Goal: Task Accomplishment & Management: Complete application form

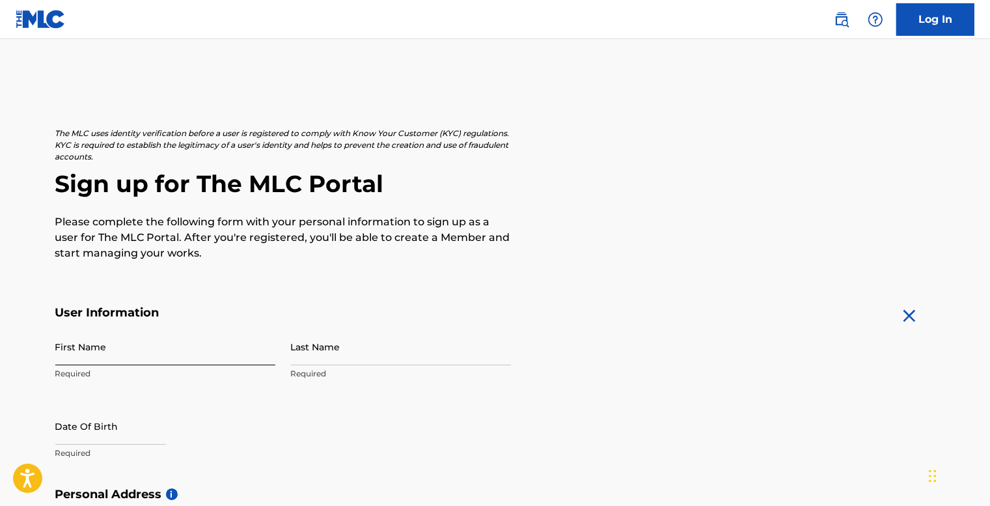
click at [130, 340] on input "First Name" at bounding box center [165, 346] width 220 height 37
type input "Li"
type input "[PERSON_NAME]"
type input "[STREET_ADDRESS]"
type input "[PERSON_NAME][GEOGRAPHIC_DATA]"
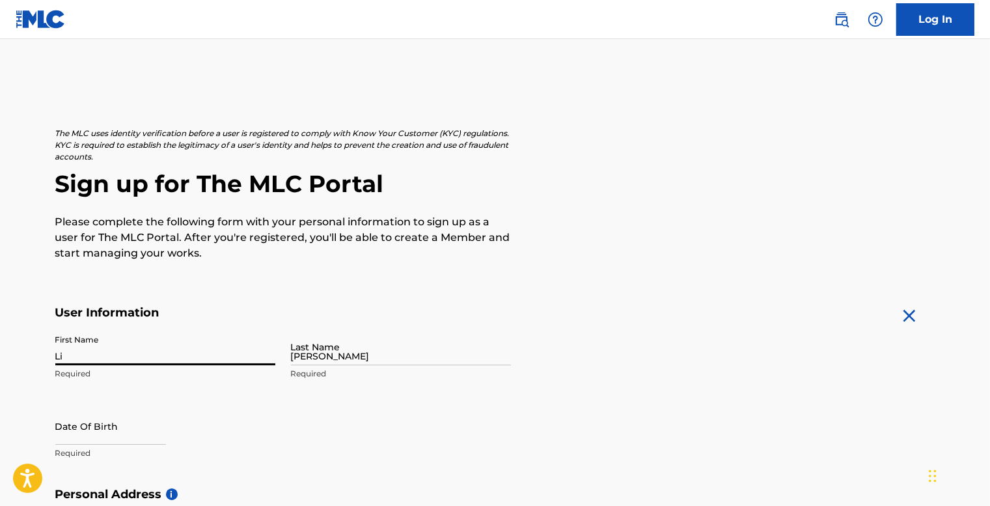
type input "[GEOGRAPHIC_DATA]"
type input "NY"
type input "11372"
type input "[EMAIL_ADDRESS][DOMAIN_NAME]"
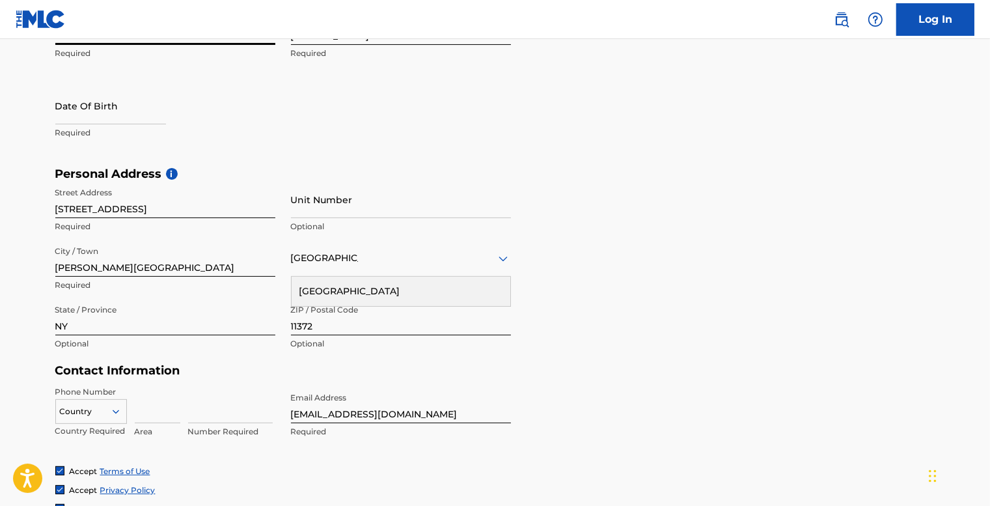
scroll to position [316, 0]
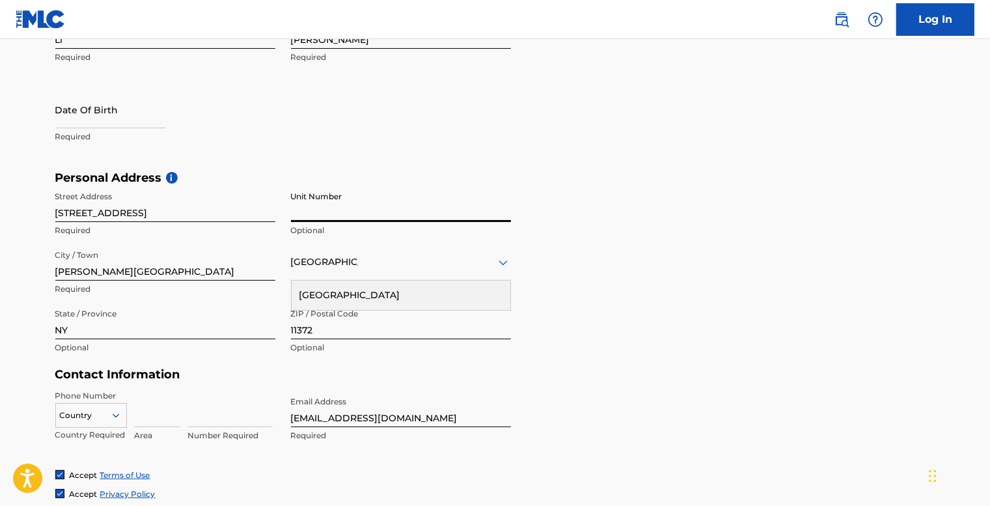
click at [331, 199] on input "Unit Number" at bounding box center [401, 203] width 220 height 37
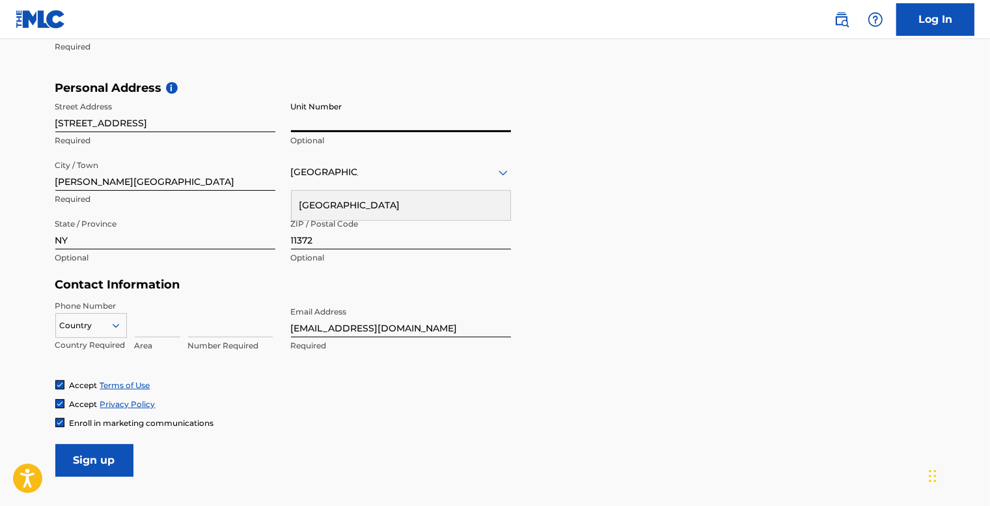
scroll to position [446, 0]
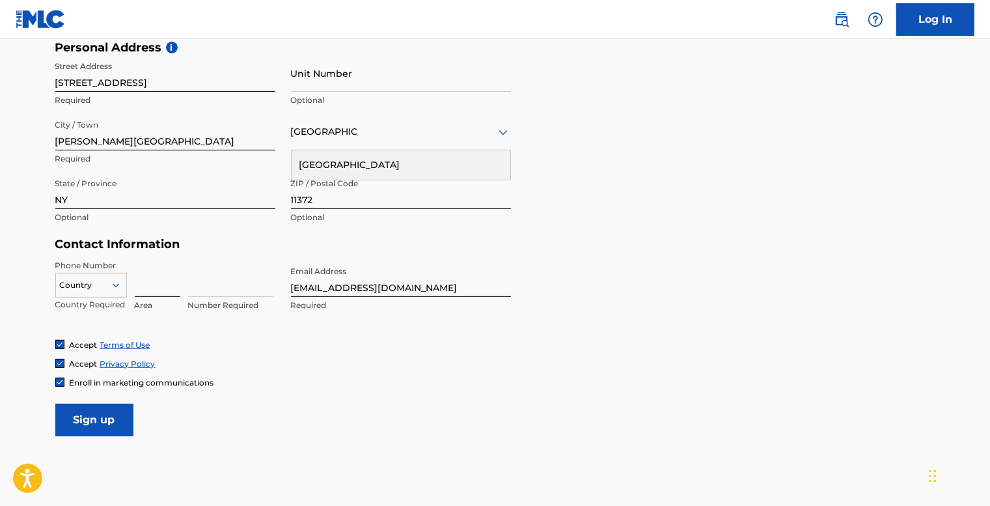
click at [145, 286] on input at bounding box center [158, 278] width 46 height 37
click at [319, 331] on div "Phone Number Country Country Required Area Number Required Email Address liramo…" at bounding box center [282, 299] width 455 height 79
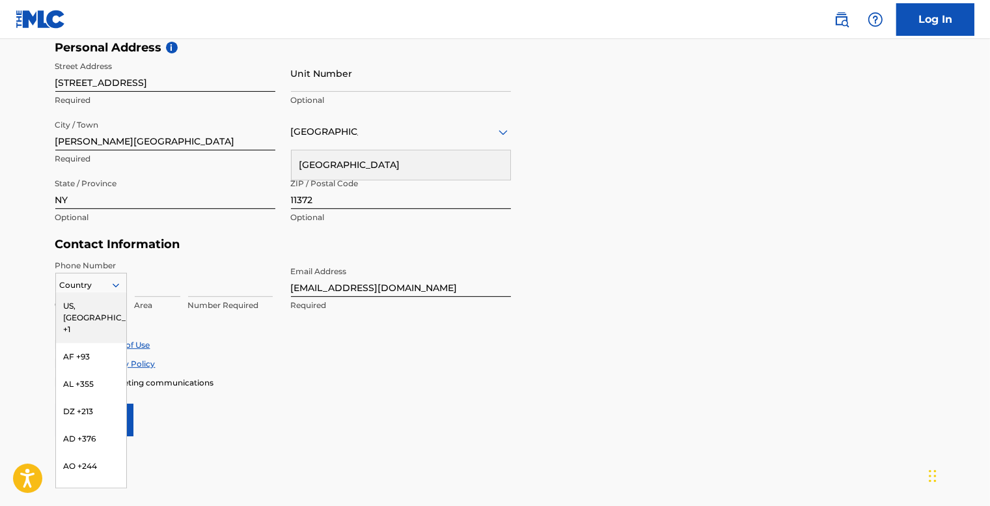
click at [103, 291] on div "216 results available. Use Up and Down to choose options, press Enter to select…" at bounding box center [91, 283] width 72 height 20
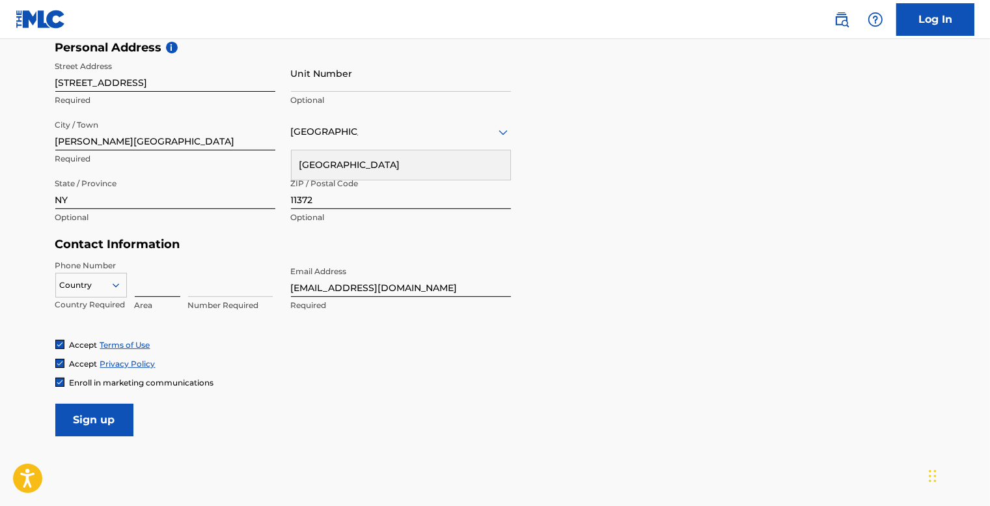
click at [152, 291] on input at bounding box center [158, 278] width 46 height 37
type input "929"
type input "2151898"
click at [116, 291] on div "Country" at bounding box center [91, 283] width 72 height 20
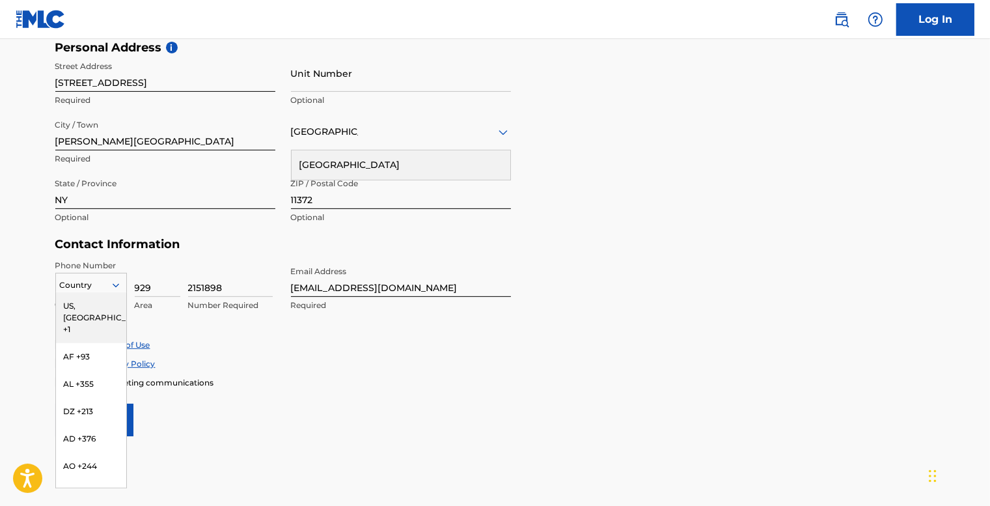
click at [101, 308] on div "US, [GEOGRAPHIC_DATA] +1" at bounding box center [91, 317] width 70 height 51
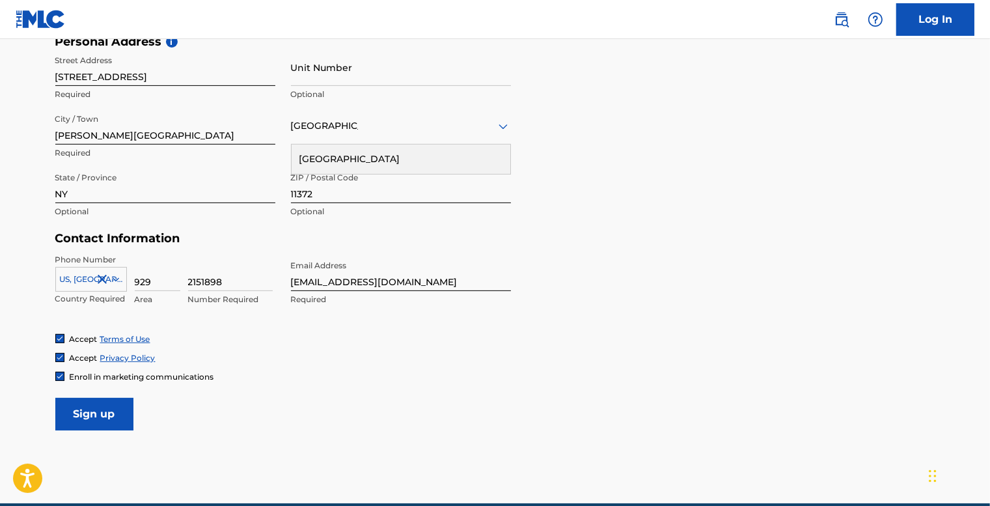
scroll to position [455, 0]
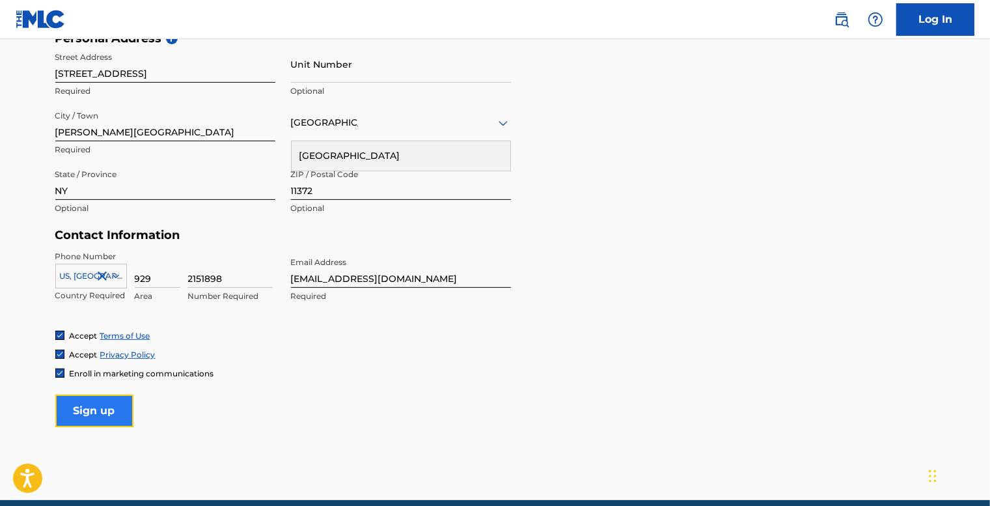
click at [122, 404] on input "Sign up" at bounding box center [94, 410] width 78 height 33
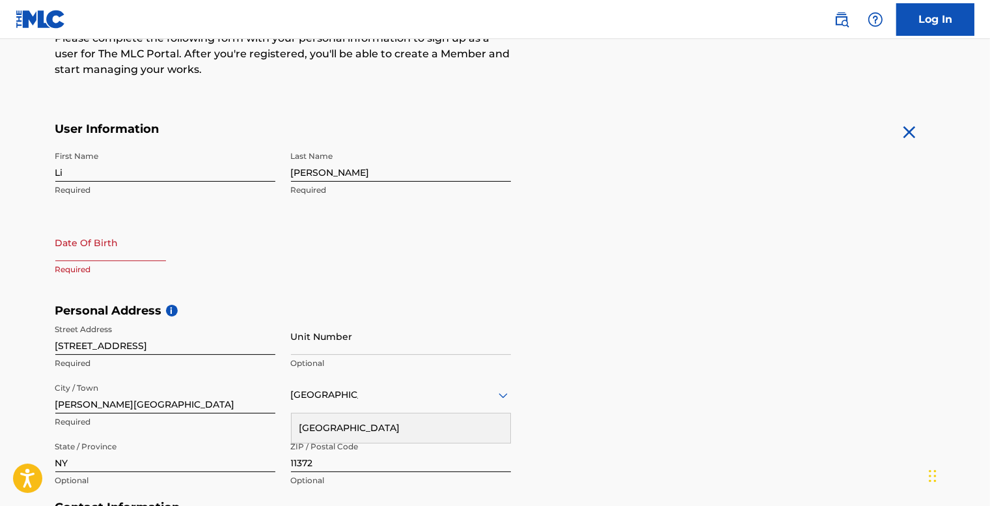
scroll to position [130, 0]
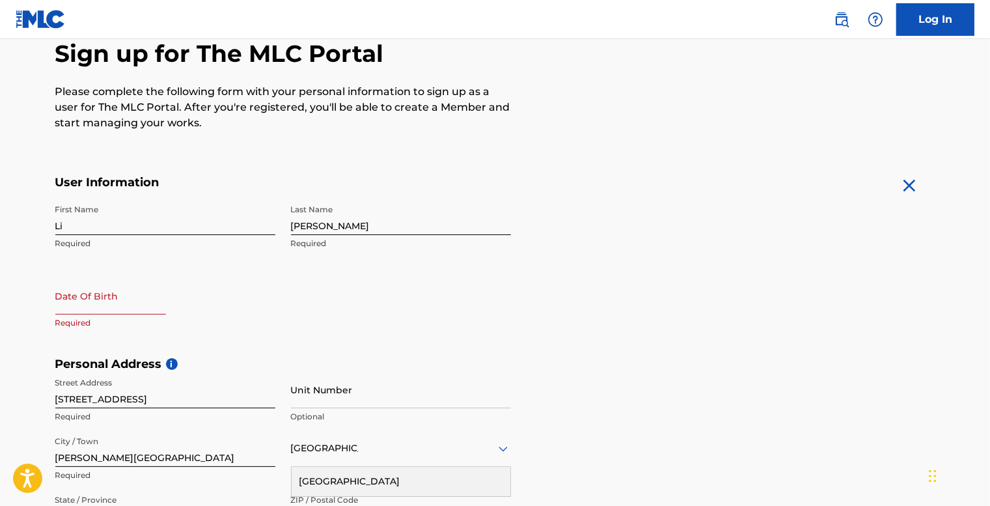
select select "8"
select select "2025"
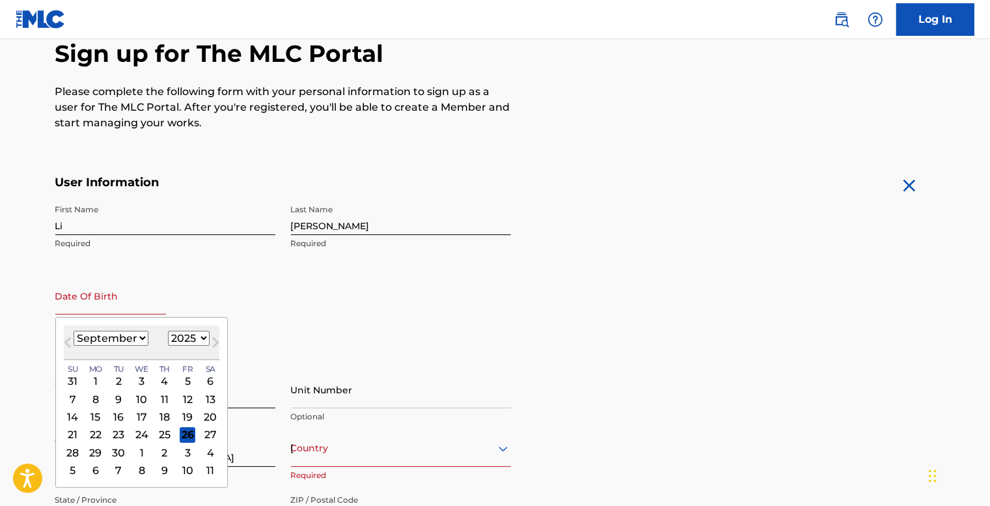
click at [116, 296] on input "text" at bounding box center [110, 295] width 111 height 37
click at [135, 340] on select "January February March April May June July August September October November De…" at bounding box center [111, 338] width 75 height 15
select select "10"
click at [74, 331] on select "January February March April May June July August September October November De…" at bounding box center [111, 338] width 75 height 15
click at [160, 457] on div "27" at bounding box center [164, 452] width 16 height 16
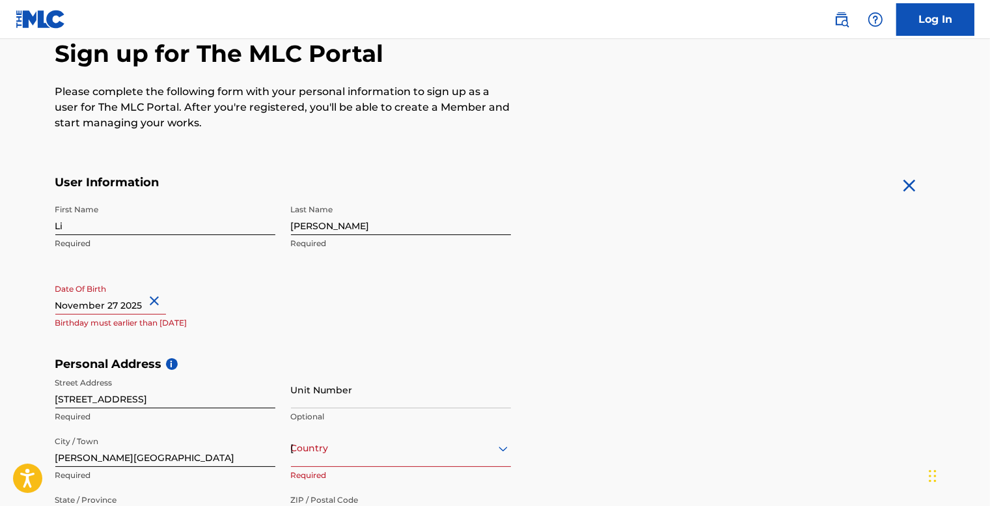
click at [138, 306] on input "text" at bounding box center [110, 295] width 111 height 37
select select "10"
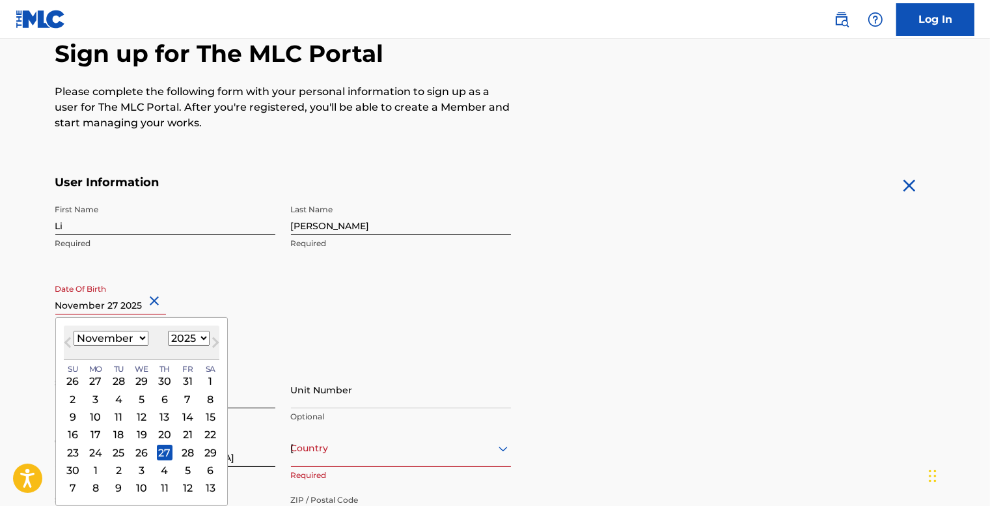
click at [189, 343] on select "1899 1900 1901 1902 1903 1904 1905 1906 1907 1908 1909 1910 1911 1912 1913 1914…" at bounding box center [189, 338] width 42 height 15
select select "2000"
click at [168, 331] on select "1899 1900 1901 1902 1903 1904 1905 1906 1907 1908 1909 1910 1911 1912 1913 1914…" at bounding box center [189, 338] width 42 height 15
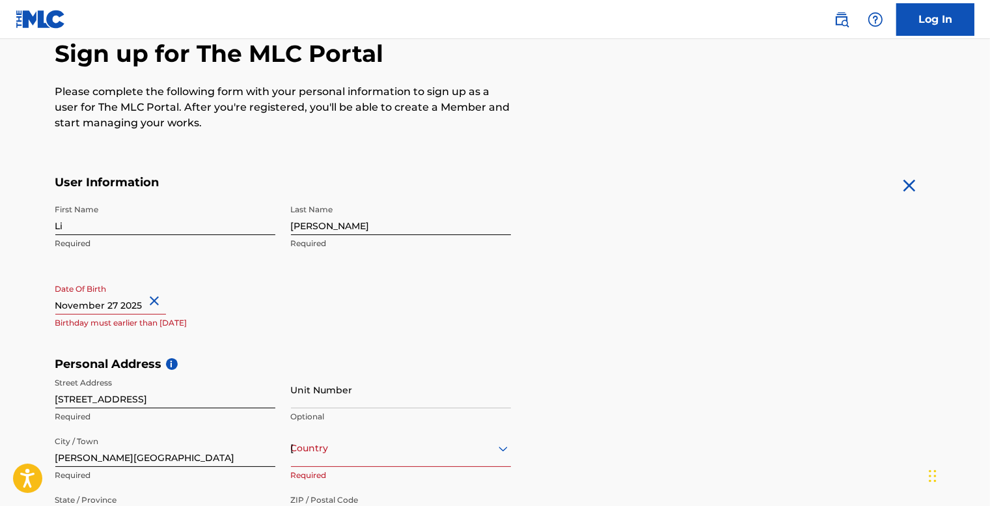
select select "10"
select select "2025"
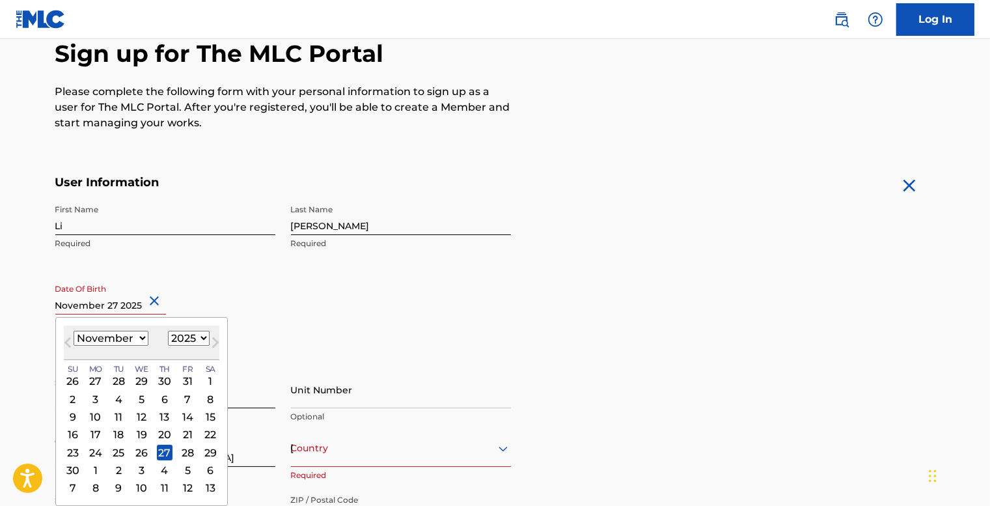
click at [129, 310] on input "text" at bounding box center [110, 295] width 111 height 37
click at [206, 338] on button "Next Month" at bounding box center [215, 344] width 21 height 21
select select "11"
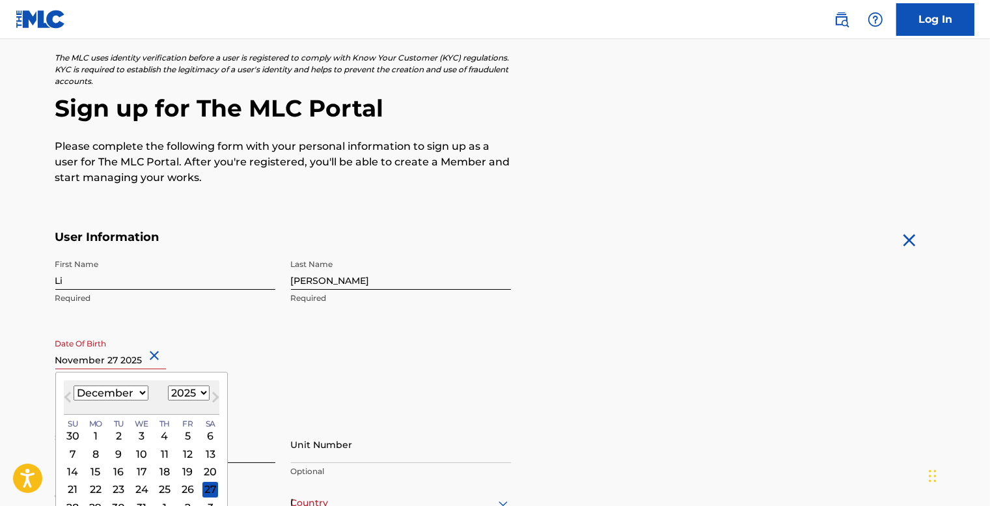
scroll to position [65, 0]
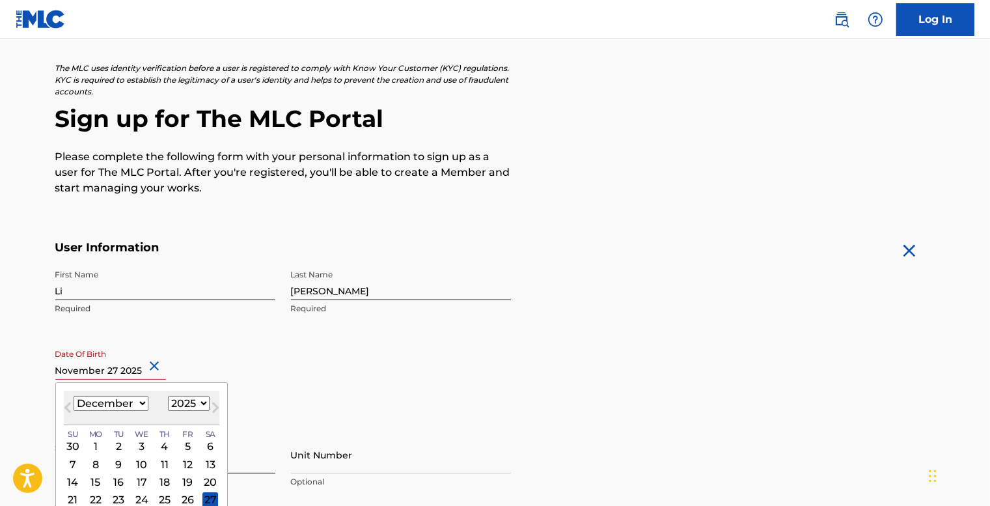
click at [199, 410] on div "1899 1900 1901 1902 1903 1904 1905 1906 1907 1908 1909 1910 1911 1912 1913 1914…" at bounding box center [189, 404] width 42 height 16
click at [198, 407] on select "1899 1900 1901 1902 1903 1904 1905 1906 1907 1908 1909 1910 1911 1912 1913 1914…" at bounding box center [189, 403] width 42 height 15
select select "2000"
click at [168, 396] on select "1899 1900 1901 1902 1903 1904 1905 1906 1907 1908 1909 1910 1911 1912 1913 1914…" at bounding box center [189, 403] width 42 height 15
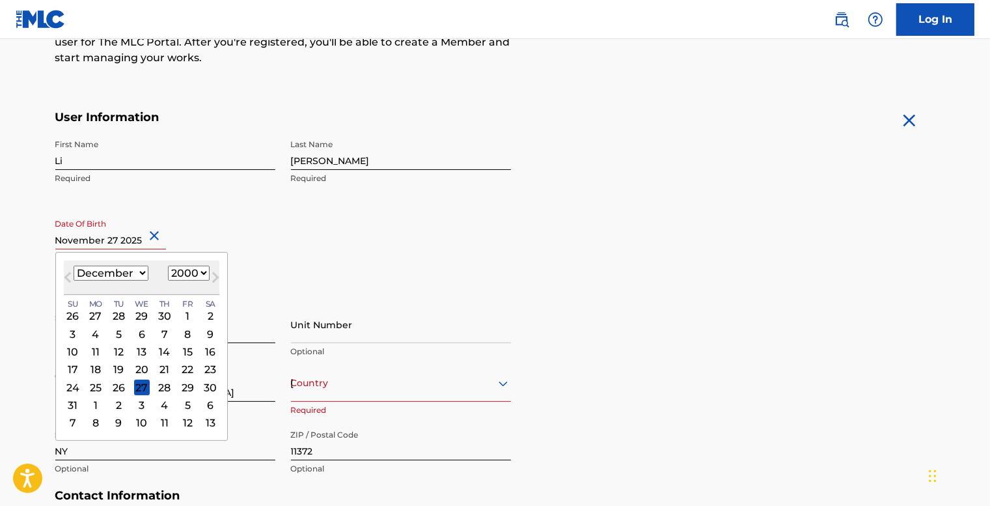
click at [131, 275] on select "January February March April May June July August September October November De…" at bounding box center [111, 272] width 75 height 15
select select "10"
click at [74, 265] on select "January February March April May June July August September October November De…" at bounding box center [111, 272] width 75 height 15
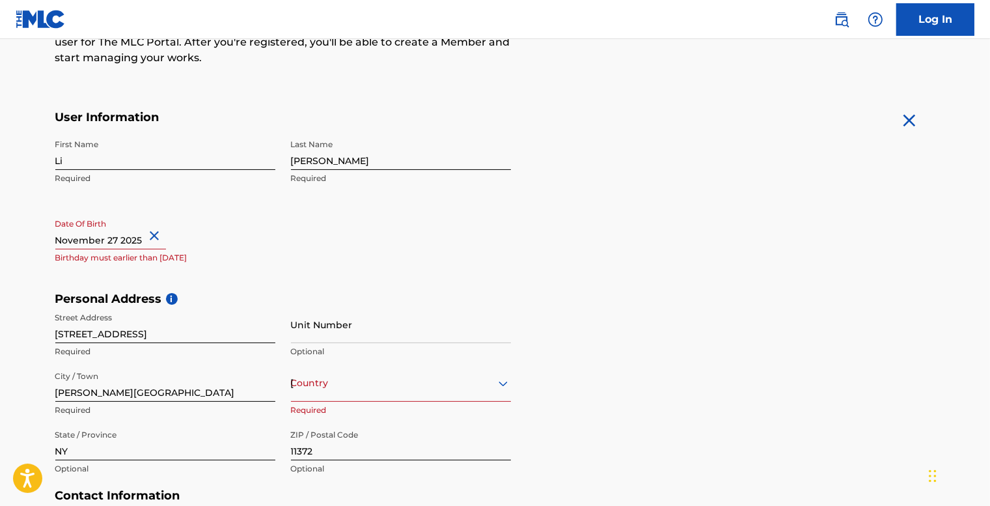
click at [279, 295] on h5 "Personal Address i" at bounding box center [495, 298] width 880 height 15
click at [132, 245] on input "text" at bounding box center [110, 230] width 111 height 37
select select "10"
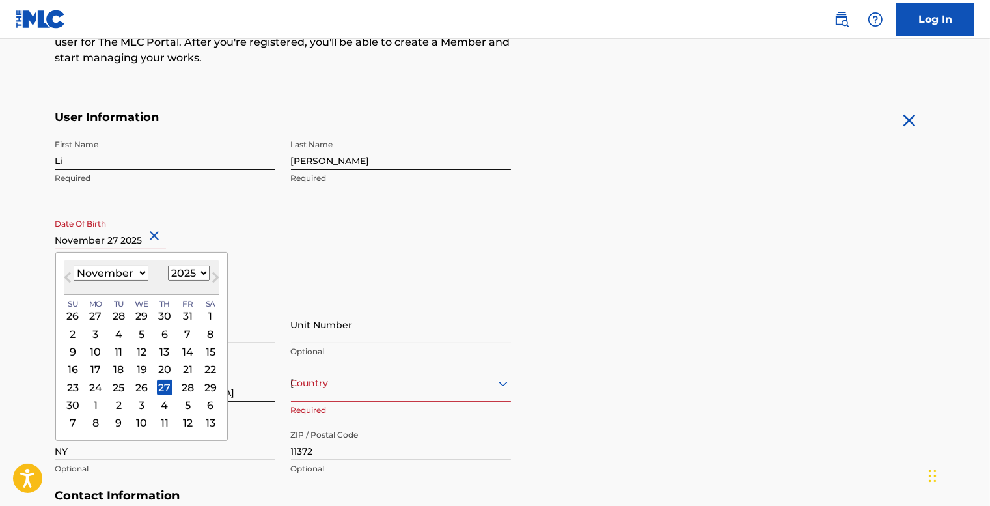
click at [185, 278] on select "1899 1900 1901 1902 1903 1904 1905 1906 1907 1908 1909 1910 1911 1912 1913 1914…" at bounding box center [189, 272] width 42 height 15
click at [187, 269] on select "1899 1900 1901 1902 1903 1904 1905 1906 1907 1908 1909 1910 1911 1912 1913 1914…" at bounding box center [189, 272] width 42 height 15
select select "2000"
click at [168, 265] on select "1899 1900 1901 1902 1903 1904 1905 1906 1907 1908 1909 1910 1911 1912 1913 1914…" at bounding box center [189, 272] width 42 height 15
click at [94, 387] on div "27" at bounding box center [95, 387] width 16 height 16
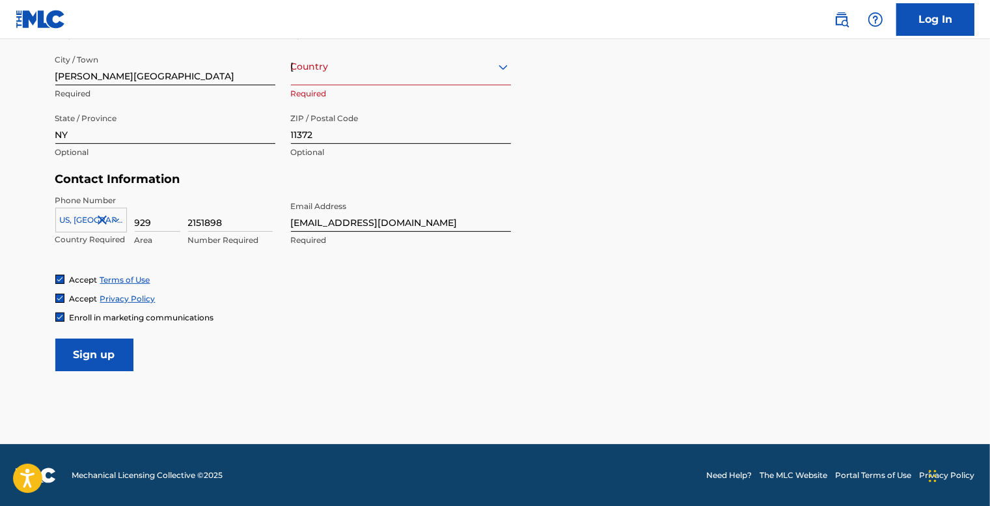
scroll to position [446, 0]
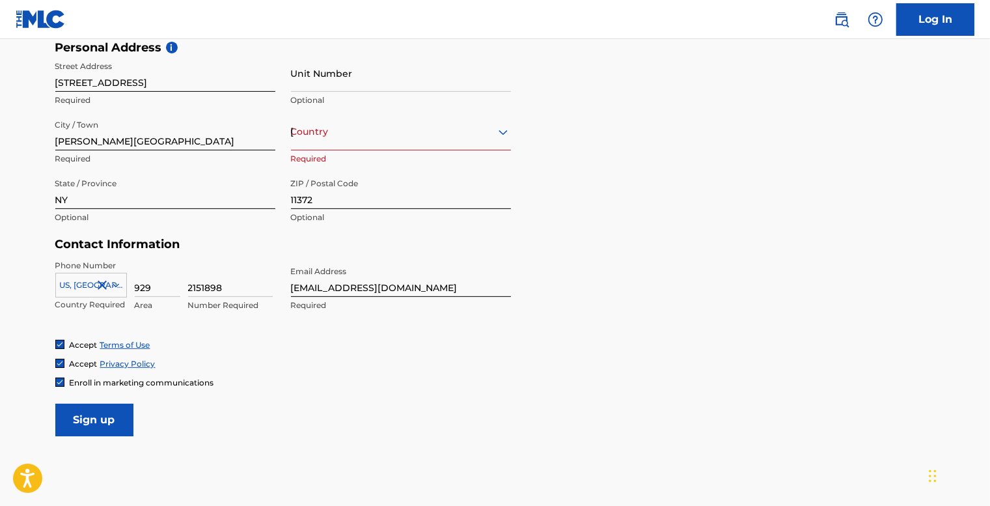
click at [368, 141] on div "Country United States" at bounding box center [401, 131] width 220 height 37
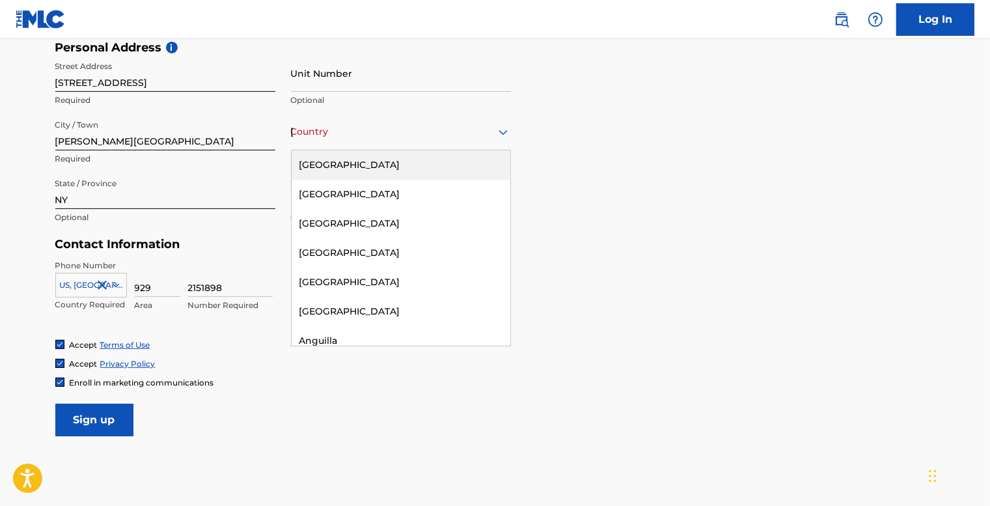
click at [362, 173] on div "[GEOGRAPHIC_DATA]" at bounding box center [400, 164] width 219 height 29
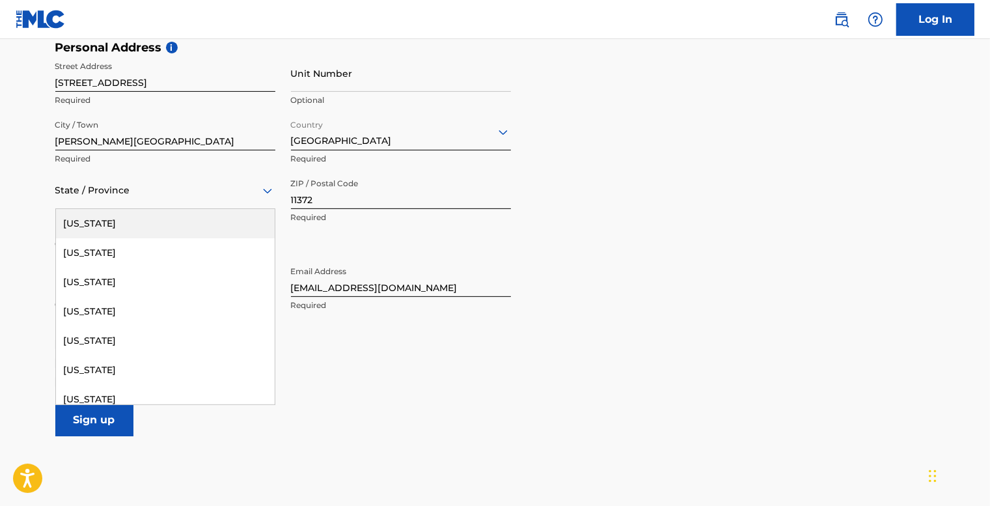
click at [178, 206] on div "State / Province" at bounding box center [165, 190] width 220 height 37
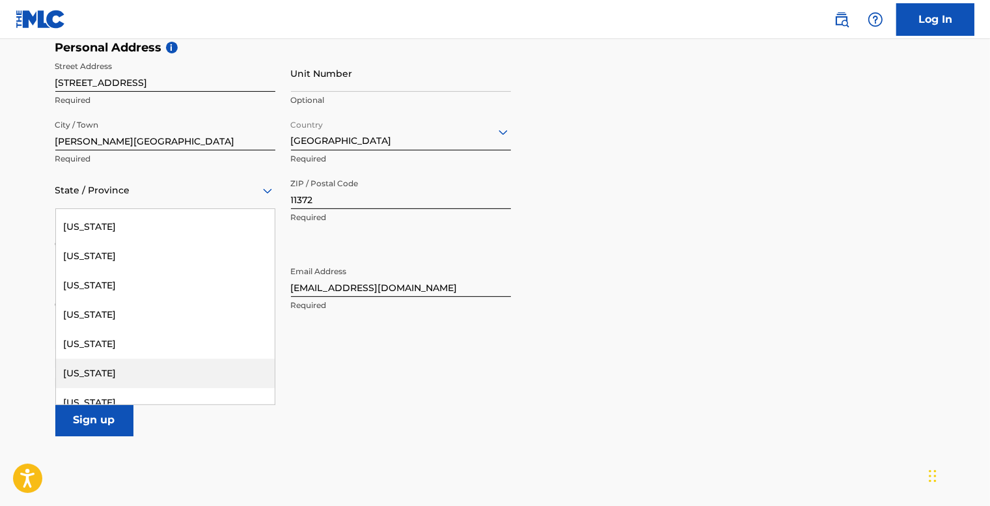
click at [118, 366] on div "[US_STATE]" at bounding box center [165, 372] width 219 height 29
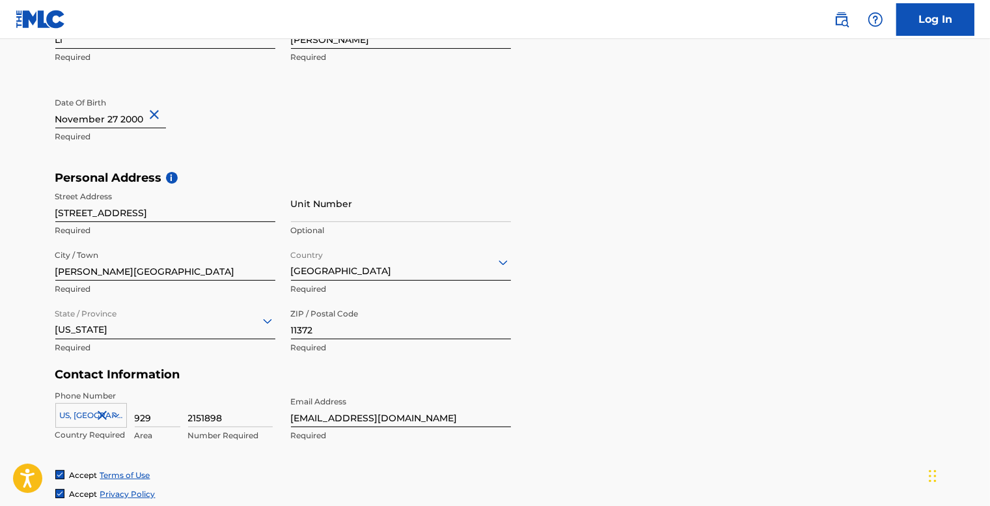
scroll to position [446, 0]
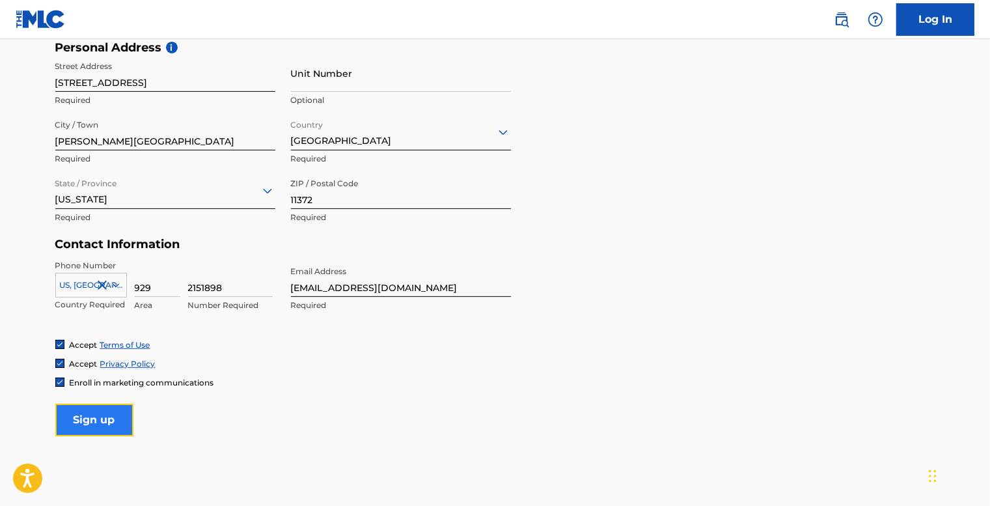
click at [92, 429] on input "Sign up" at bounding box center [94, 419] width 78 height 33
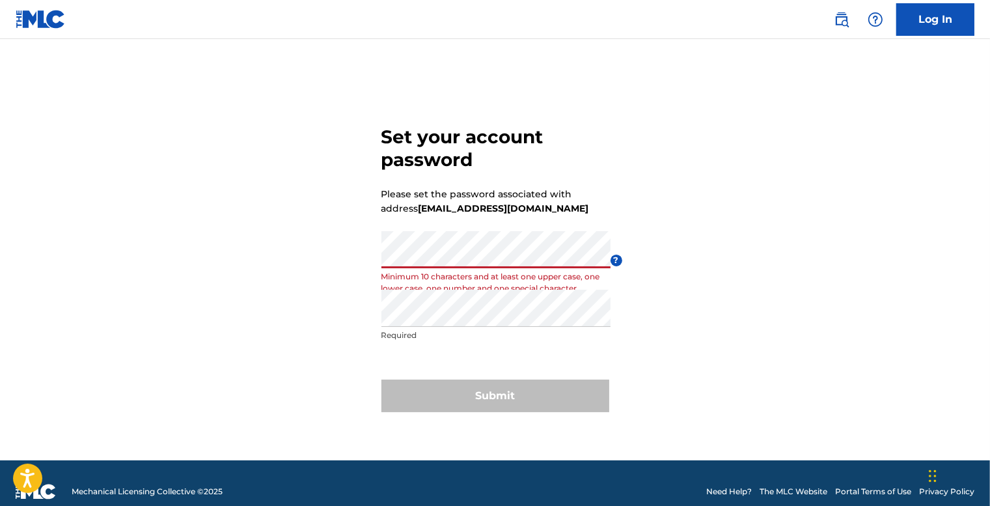
click at [375, 258] on div "Set your account password Please set the password associated with address [EMAI…" at bounding box center [495, 266] width 911 height 388
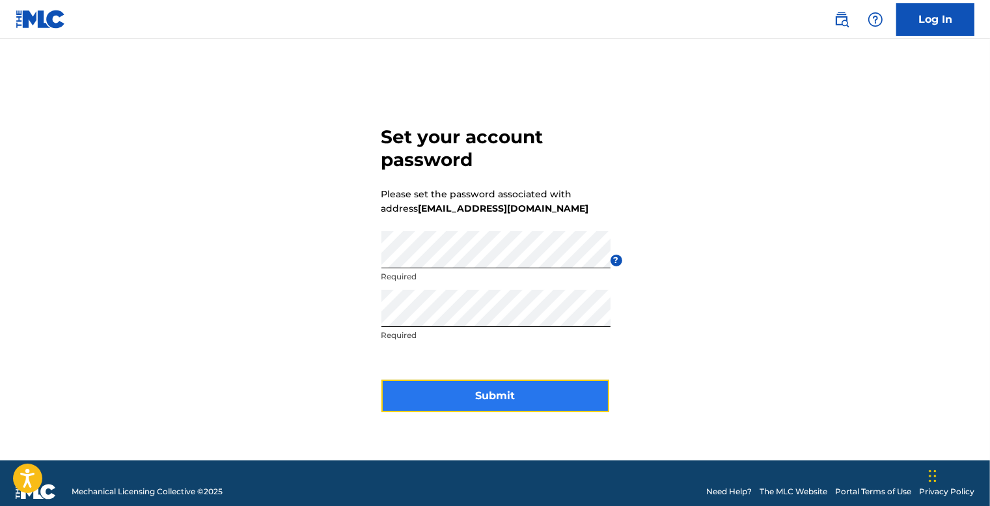
click at [495, 397] on button "Submit" at bounding box center [495, 395] width 228 height 33
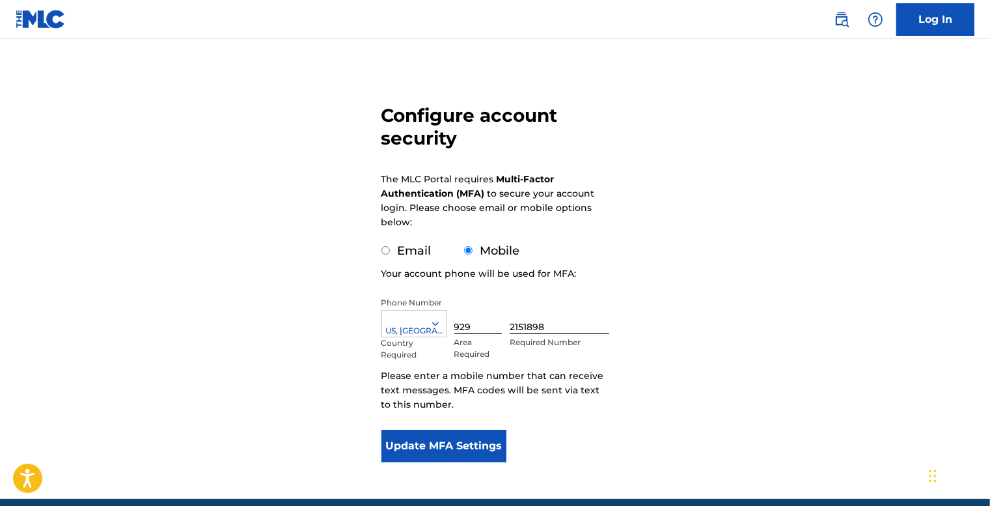
scroll to position [120, 0]
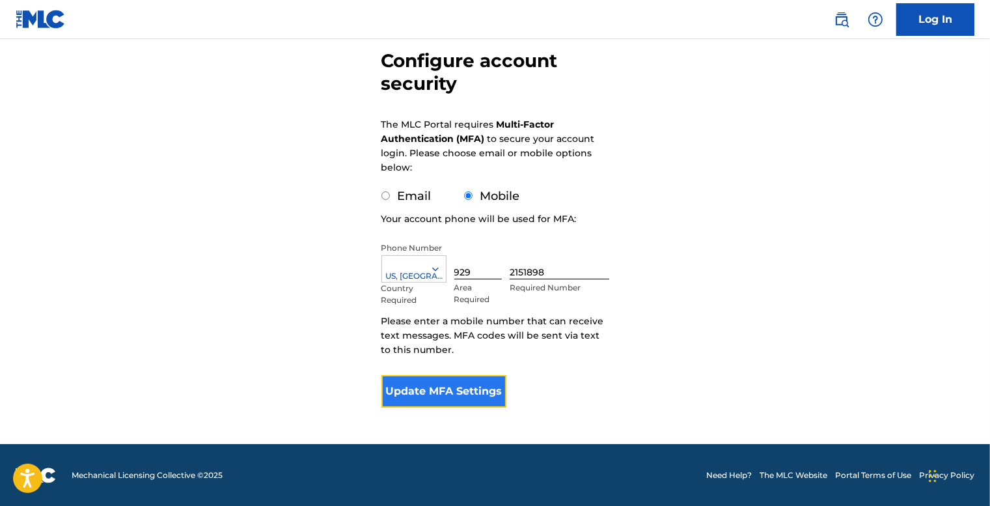
click at [489, 395] on button "Update MFA Settings" at bounding box center [444, 391] width 126 height 33
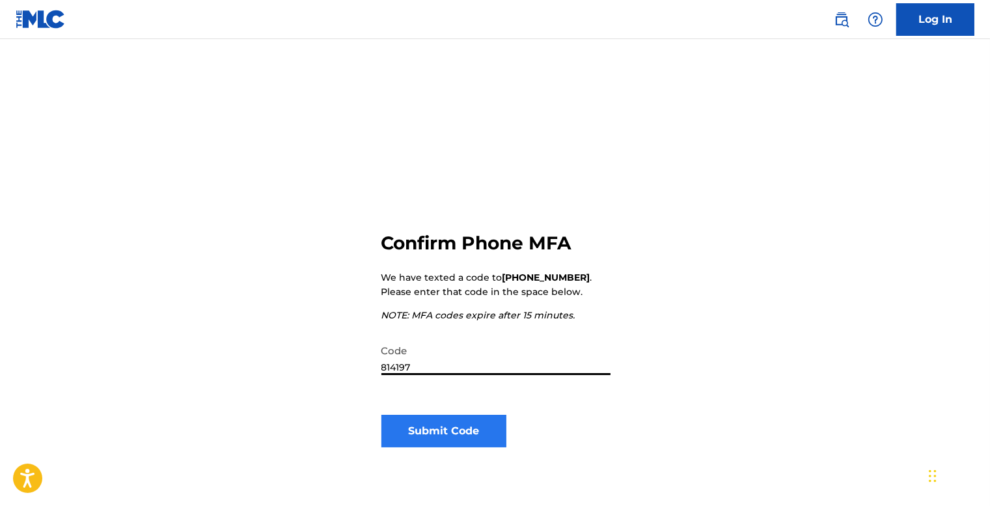
type input "814197"
click at [478, 427] on button "Submit Code" at bounding box center [444, 430] width 126 height 33
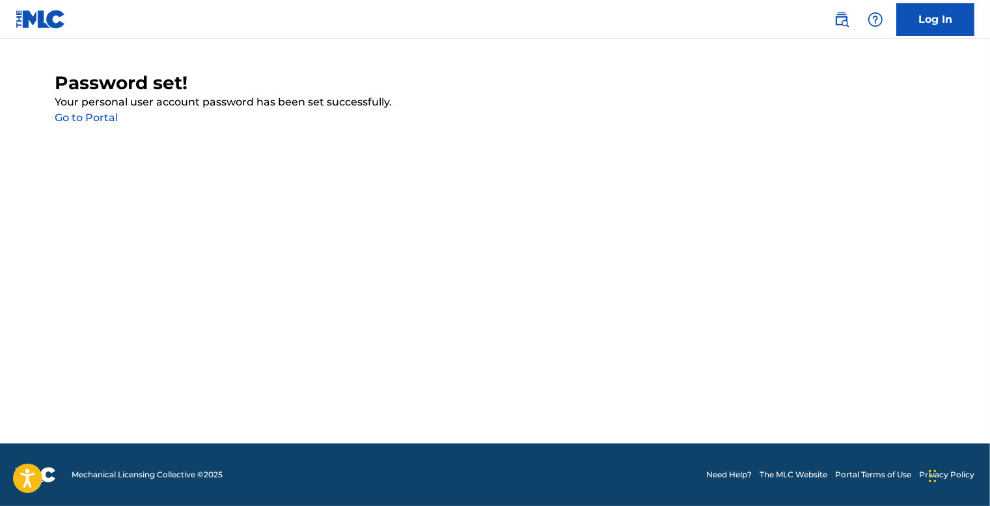
click at [109, 117] on link "Go to Portal" at bounding box center [86, 117] width 63 height 12
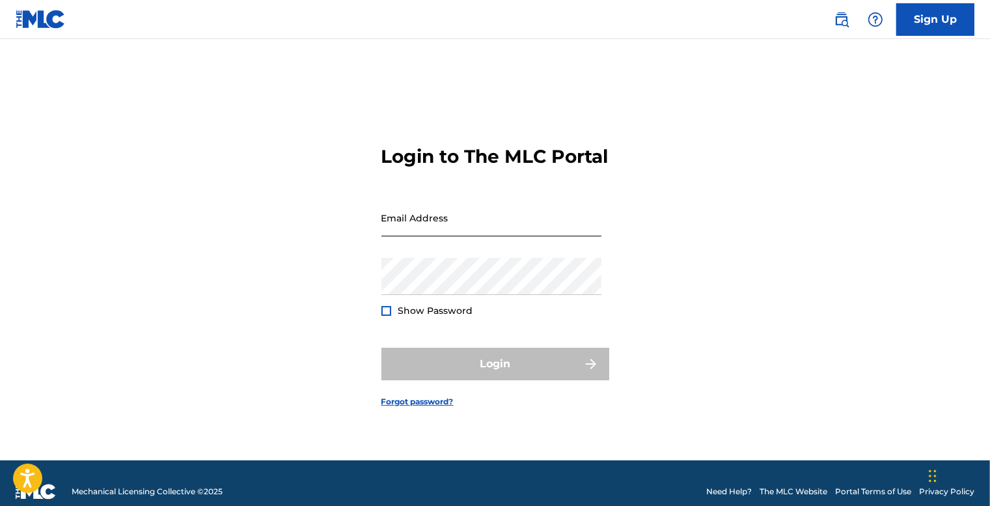
click at [439, 236] on input "Email Address" at bounding box center [491, 217] width 220 height 37
type input "[EMAIL_ADDRESS][DOMAIN_NAME]"
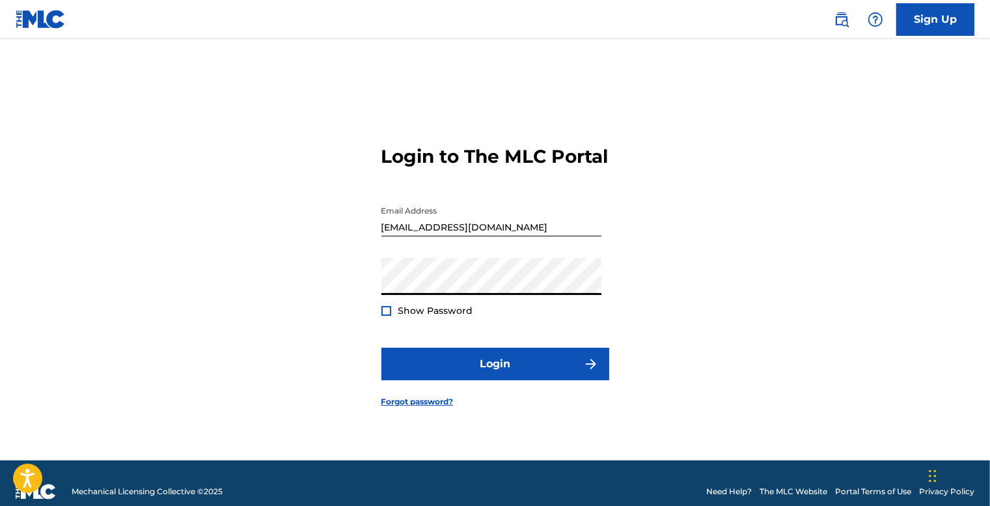
click at [381, 347] on button "Login" at bounding box center [495, 363] width 228 height 33
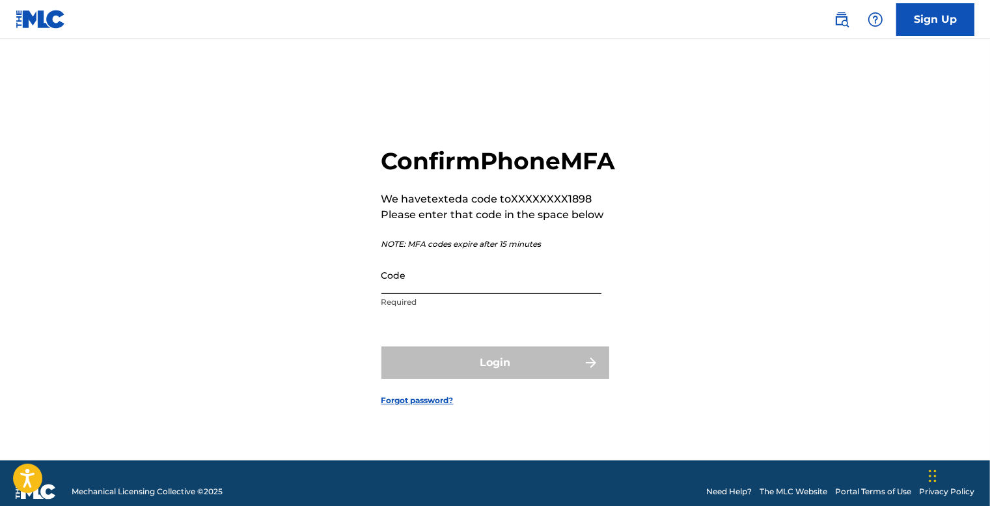
click at [427, 290] on input "Code" at bounding box center [491, 274] width 220 height 37
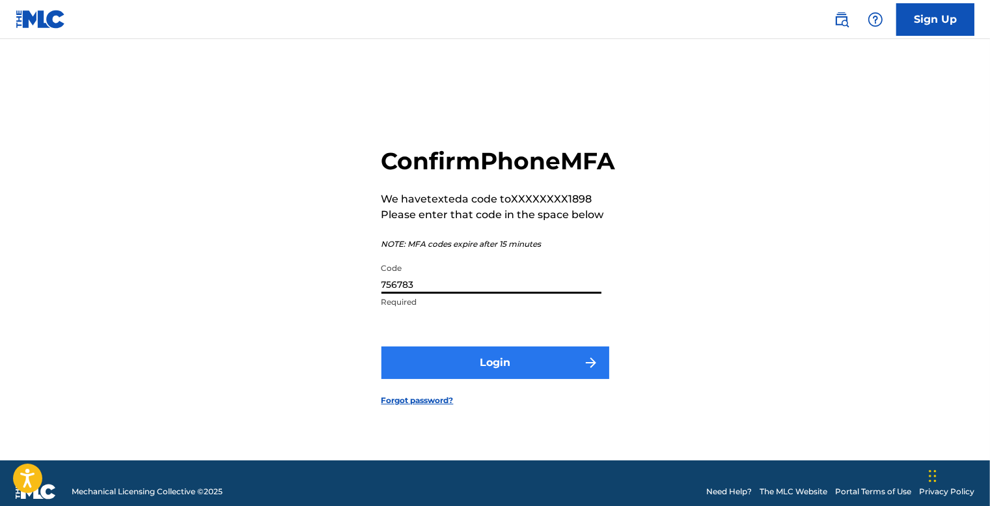
type input "756783"
click at [470, 373] on button "Login" at bounding box center [495, 362] width 228 height 33
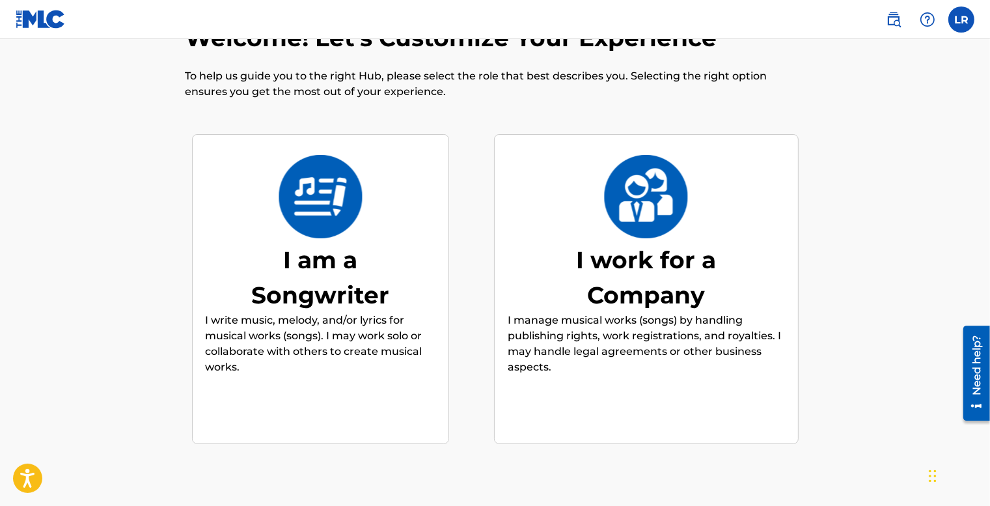
scroll to position [59, 0]
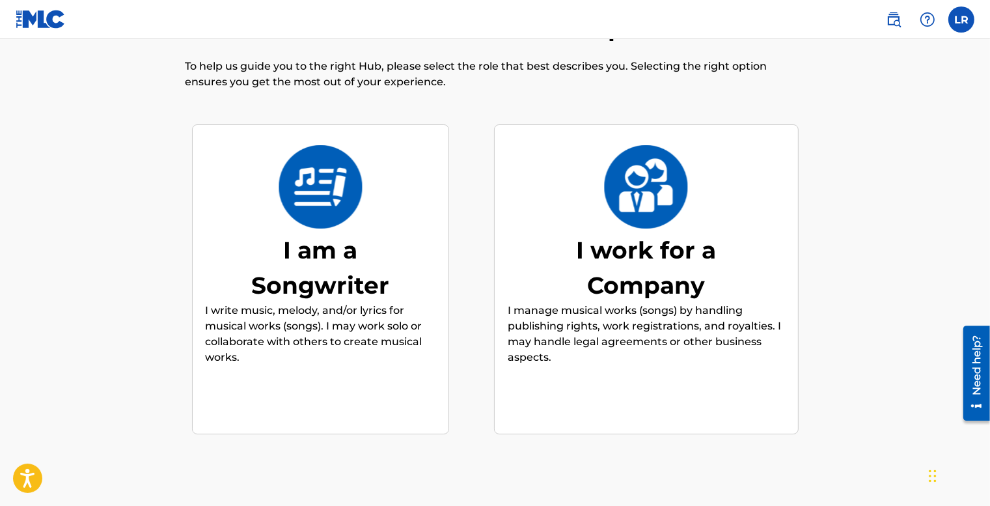
click at [364, 263] on div "I am a Songwriter" at bounding box center [320, 267] width 195 height 70
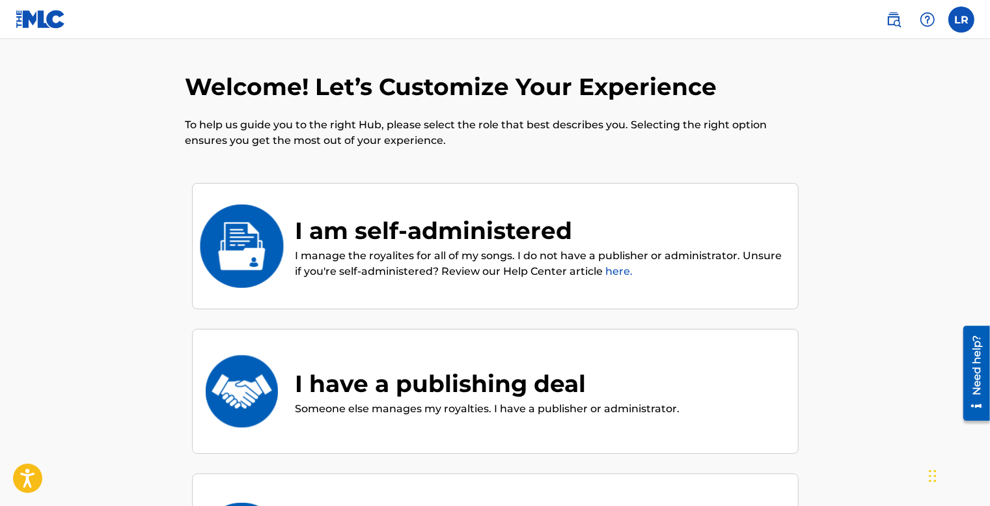
scroll to position [0, 0]
click at [506, 244] on div "I am self-administered" at bounding box center [539, 230] width 489 height 35
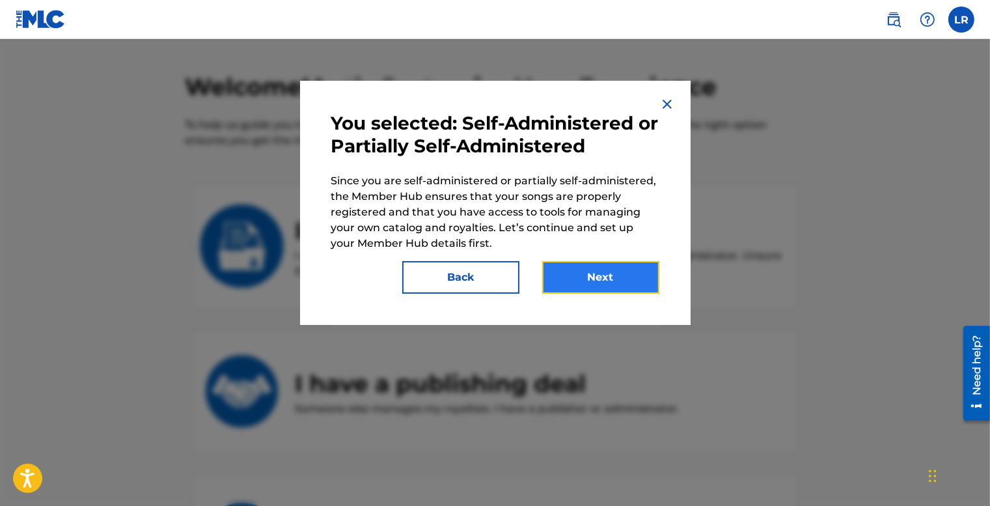
click at [581, 280] on button "Next" at bounding box center [600, 277] width 117 height 33
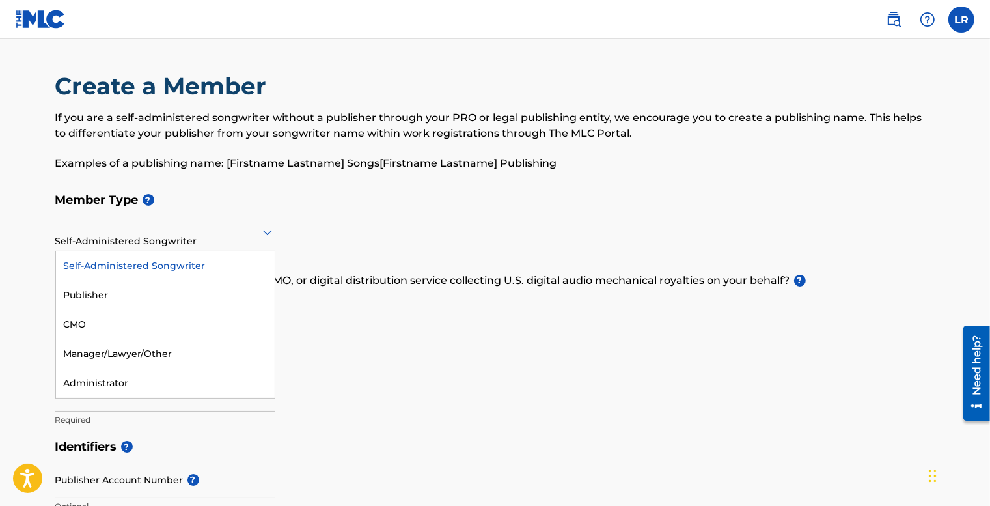
click at [169, 243] on div "Self-Administered Songwriter" at bounding box center [165, 232] width 220 height 32
click at [375, 226] on div "Member Type ? 5 results available. Use Up and Down to choose options, press Ent…" at bounding box center [495, 309] width 880 height 247
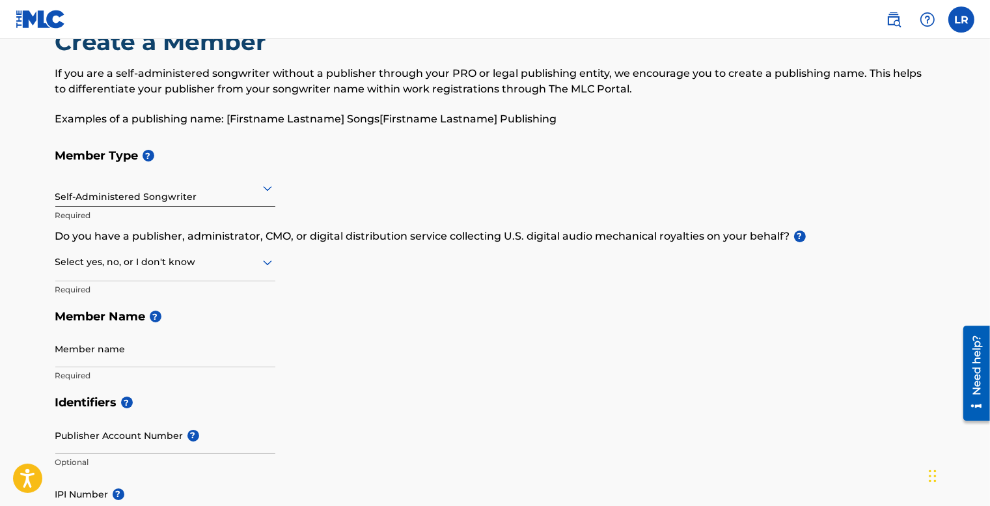
scroll to position [65, 0]
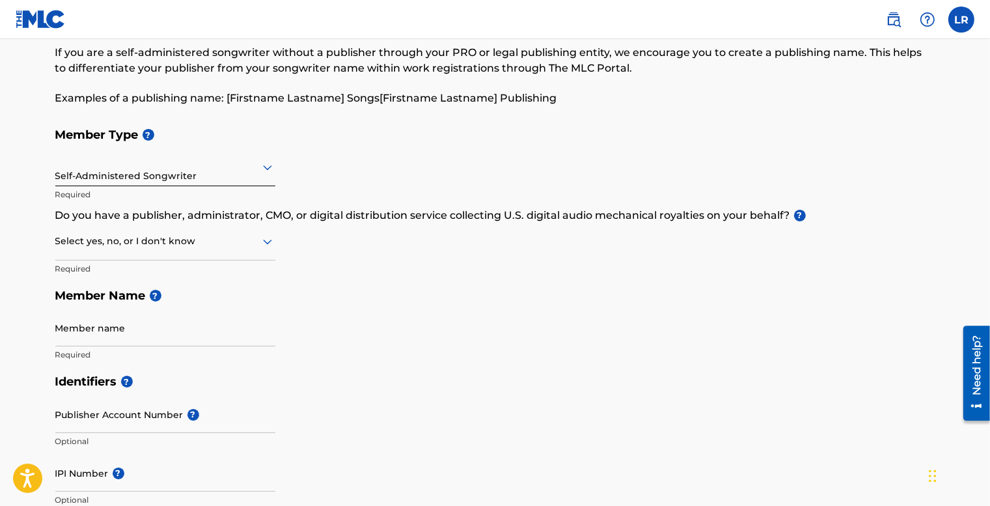
click at [193, 248] on div at bounding box center [165, 241] width 220 height 16
click at [336, 252] on div "Member Type ? Self-Administered Songwriter Required Do you have a publisher, ad…" at bounding box center [495, 244] width 880 height 247
click at [226, 244] on div at bounding box center [165, 241] width 220 height 16
click at [319, 280] on div "Member Type ? Self-Administered Songwriter Required Do you have a publisher, ad…" at bounding box center [495, 244] width 880 height 247
click at [202, 335] on input "Member name" at bounding box center [165, 327] width 220 height 37
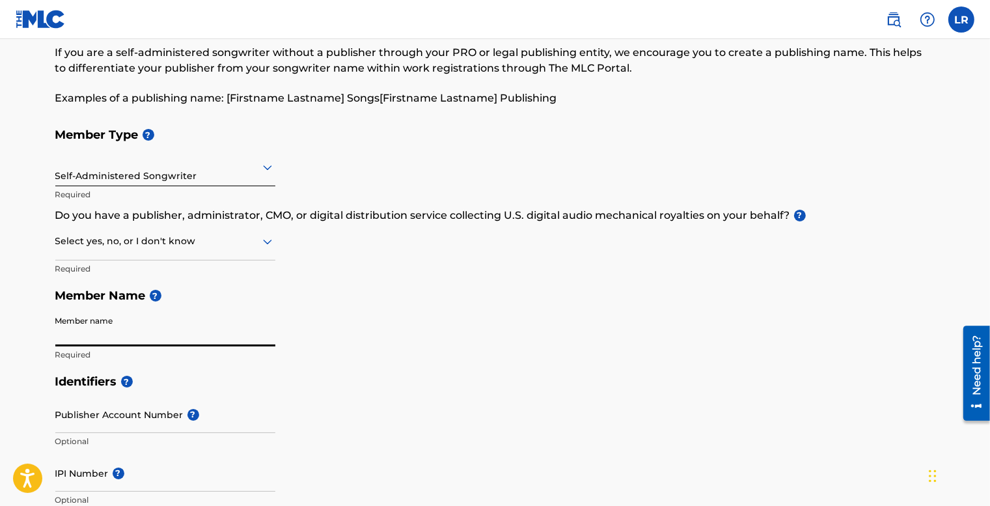
type input "[PERSON_NAME]"
type input "[STREET_ADDRESS]"
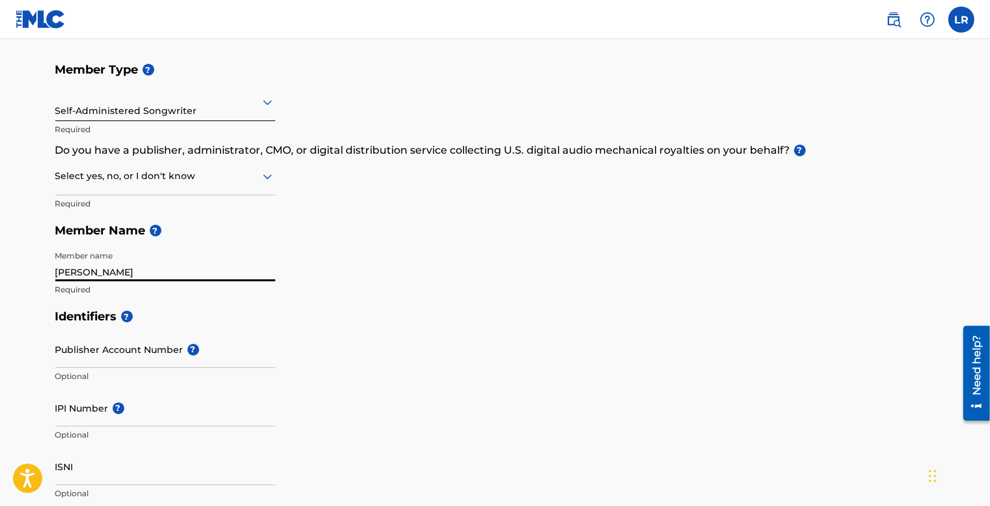
scroll to position [195, 0]
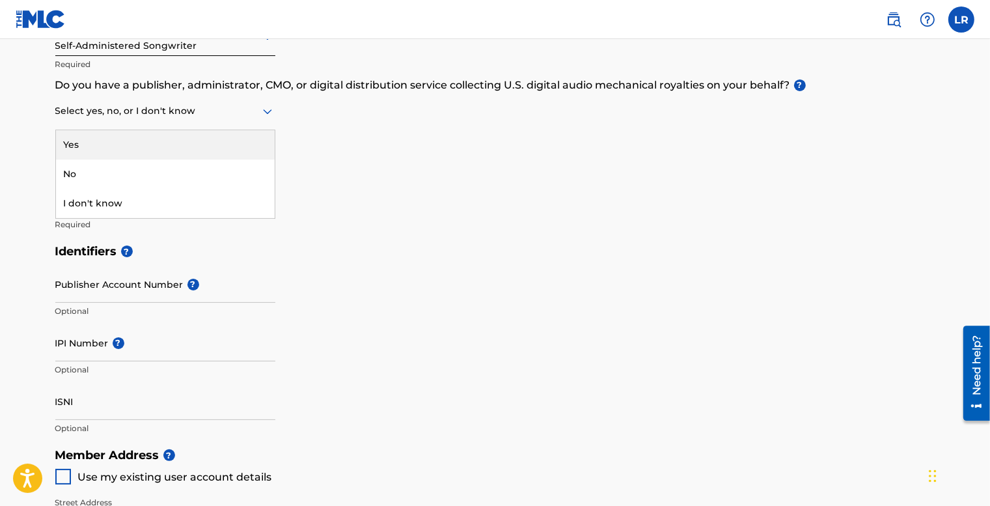
click at [186, 120] on div "Select yes, no, or I don't know" at bounding box center [165, 111] width 220 height 37
click at [172, 140] on div "Yes" at bounding box center [165, 144] width 219 height 29
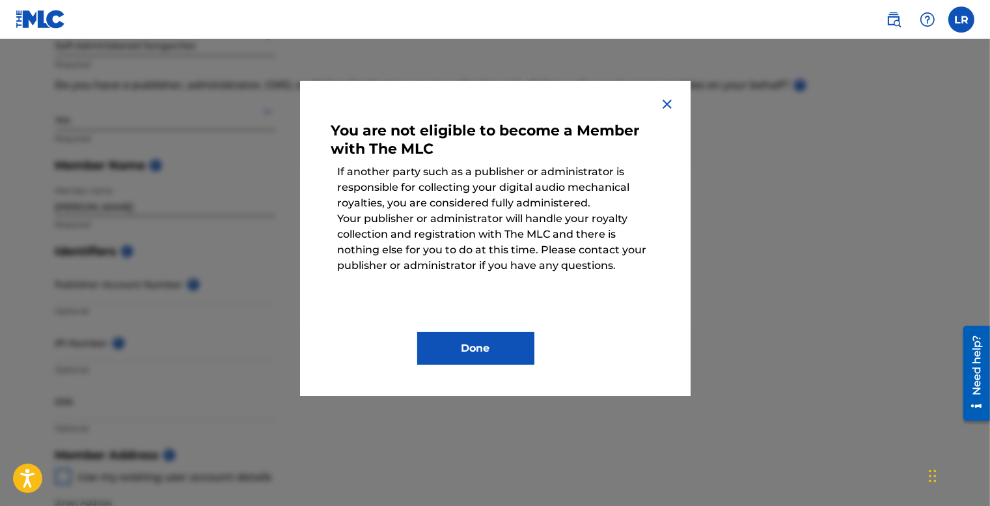
click at [665, 105] on img at bounding box center [667, 104] width 16 height 16
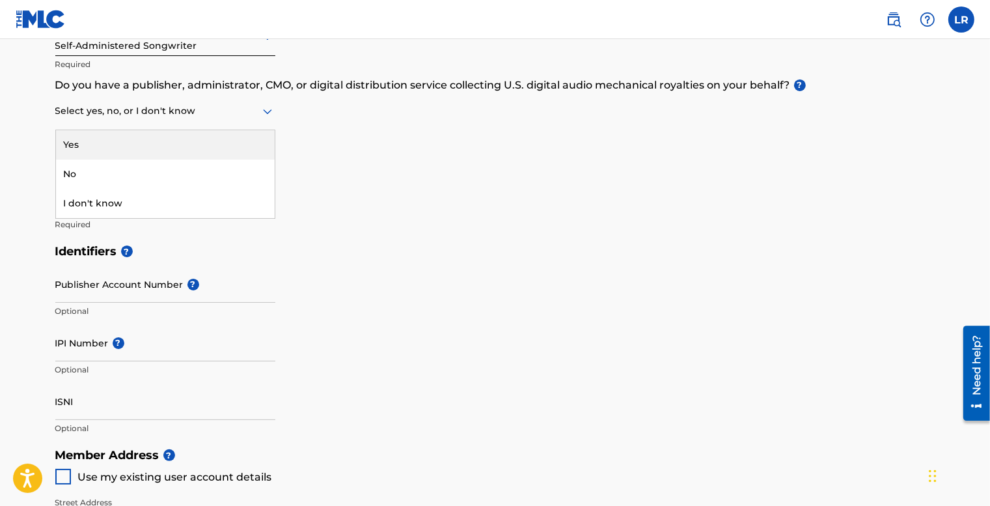
click at [159, 111] on div at bounding box center [165, 111] width 220 height 16
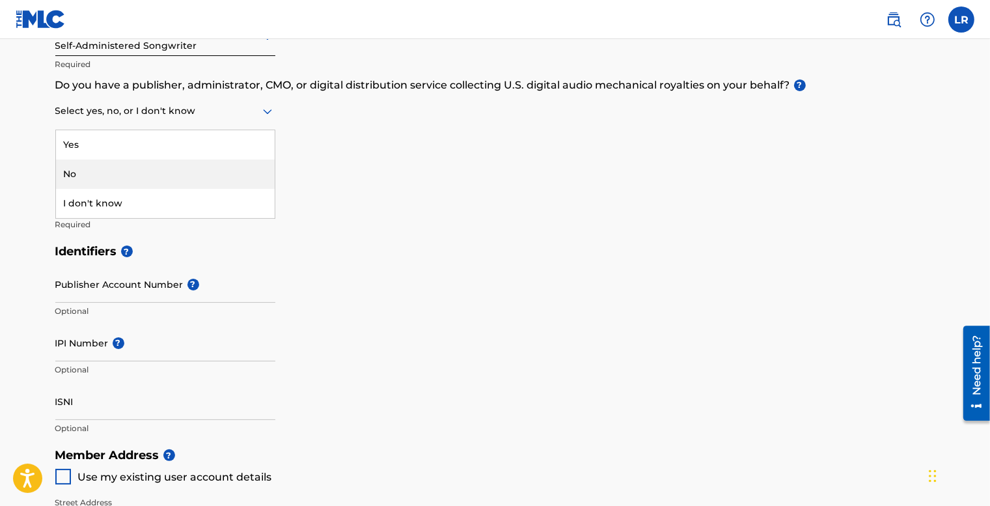
click at [141, 173] on div "No" at bounding box center [165, 173] width 219 height 29
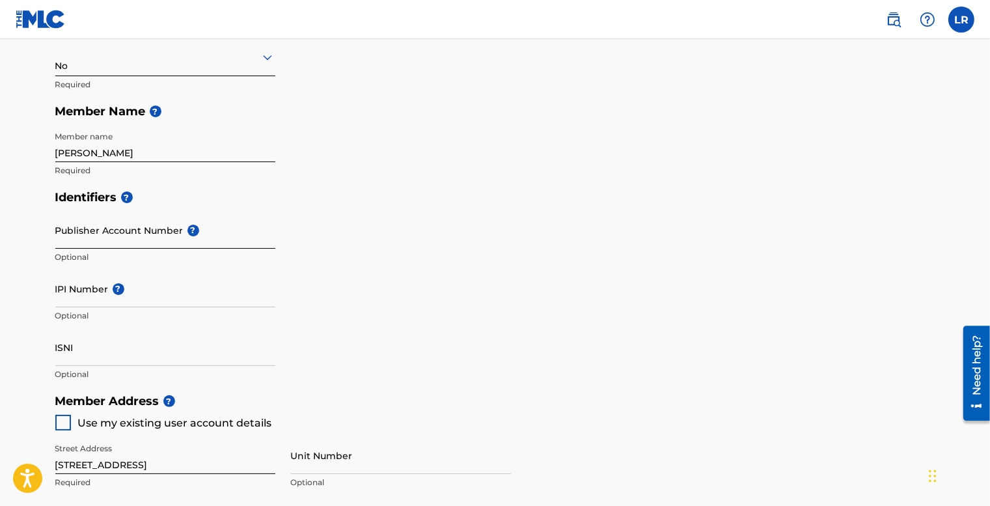
scroll to position [260, 0]
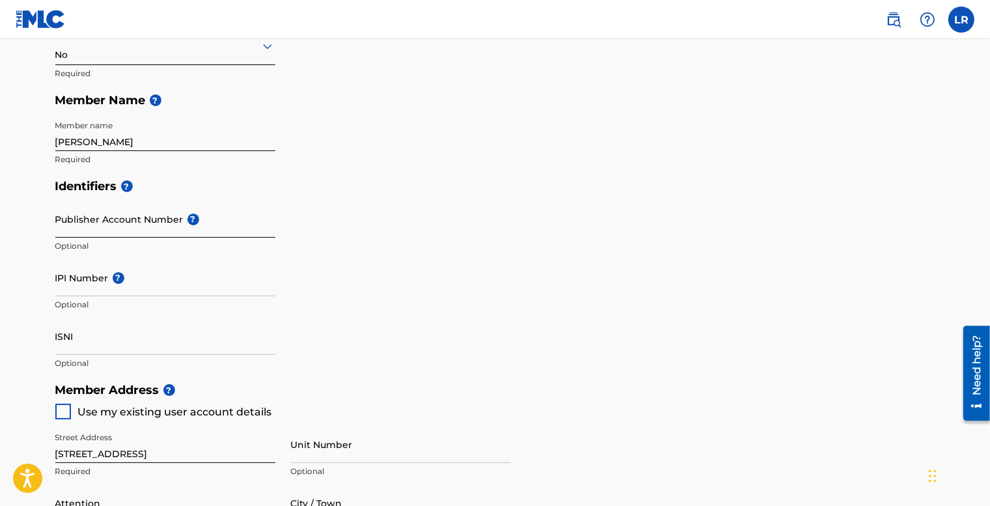
click at [152, 218] on input "Publisher Account Number ?" at bounding box center [165, 218] width 220 height 37
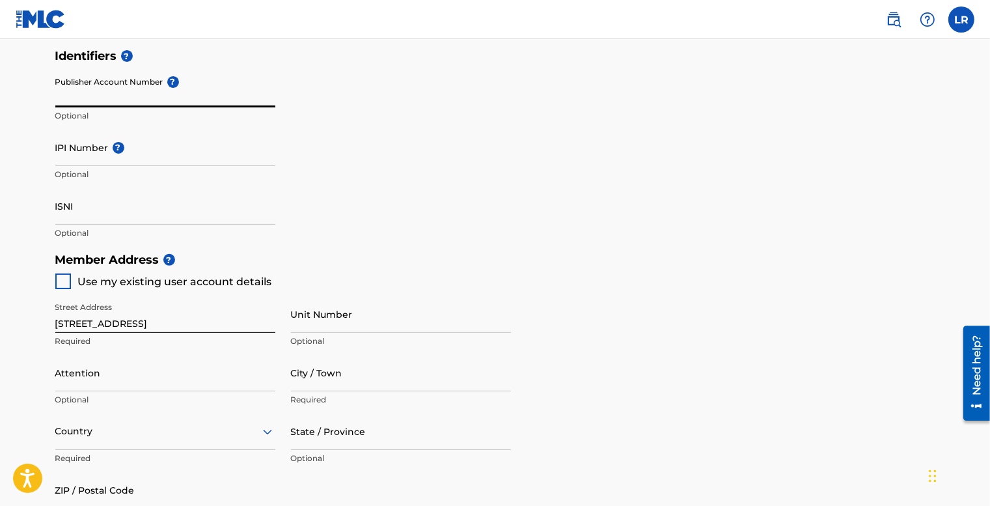
scroll to position [455, 0]
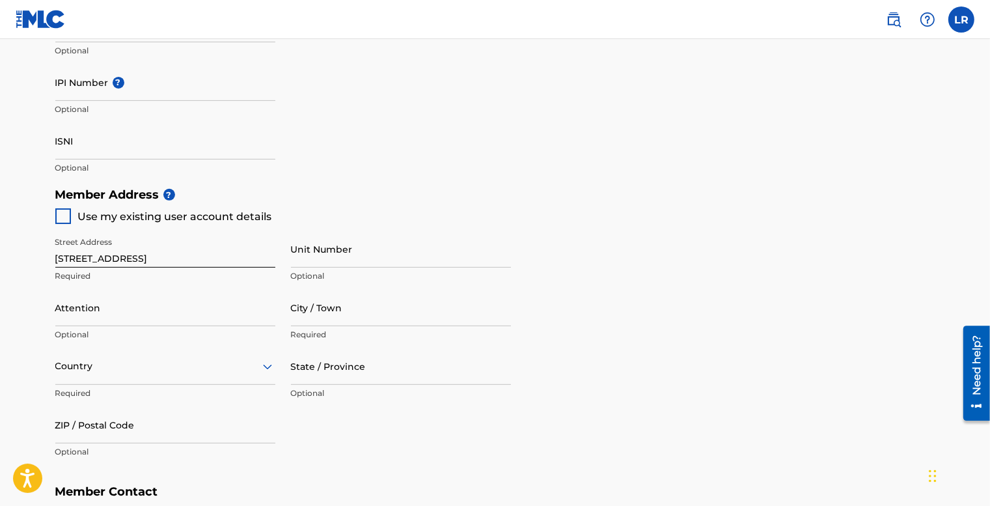
click at [69, 217] on div at bounding box center [63, 216] width 16 height 16
type input "[PERSON_NAME][GEOGRAPHIC_DATA]"
type input "11372"
type input "929"
type input "2151898"
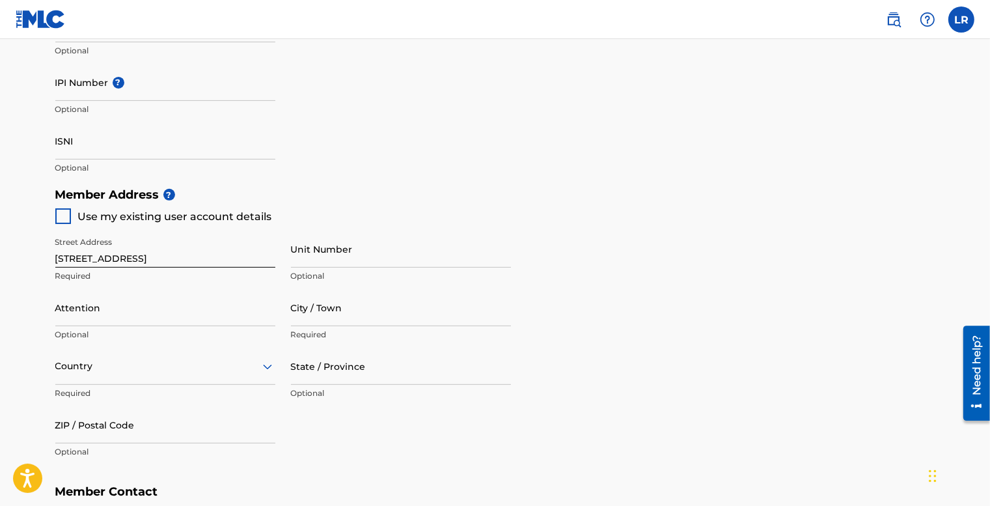
type input "[EMAIL_ADDRESS][DOMAIN_NAME]"
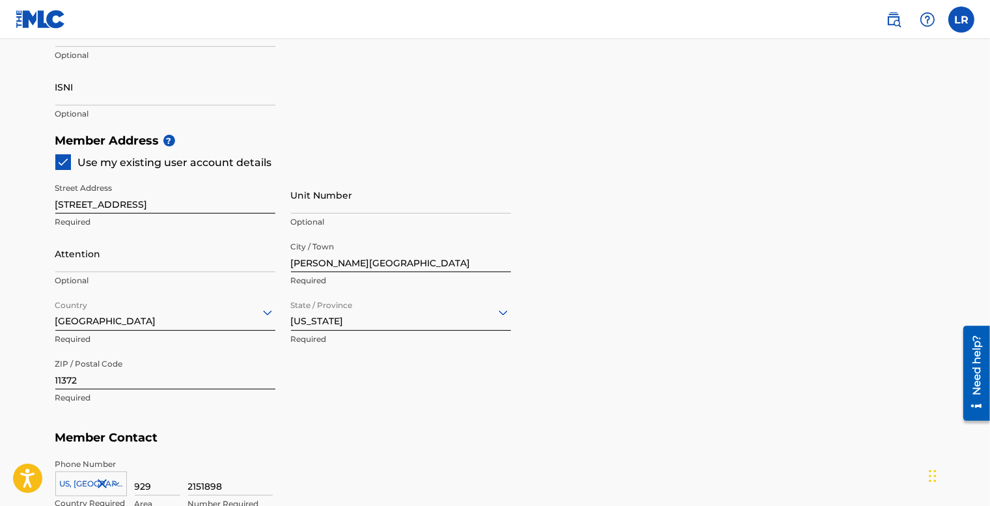
scroll to position [520, 0]
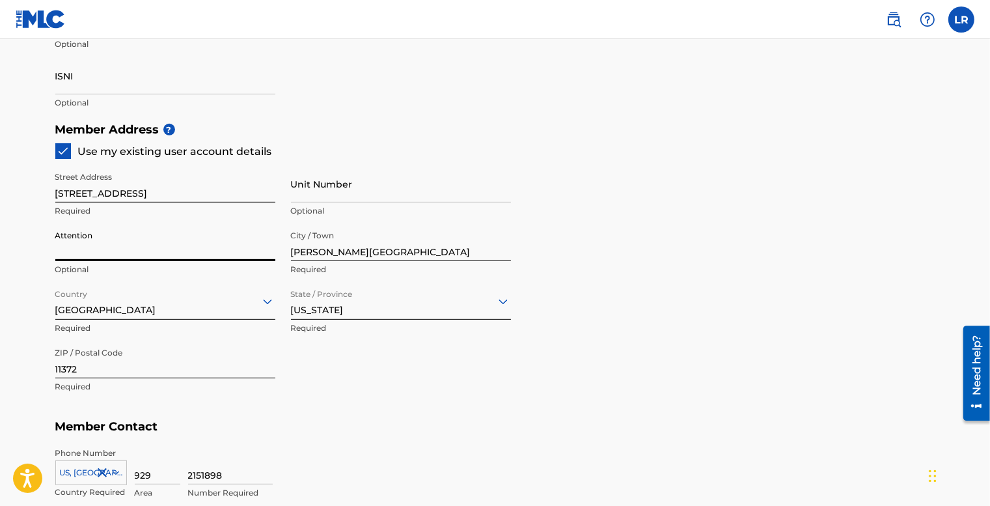
click at [168, 242] on input "Attention" at bounding box center [165, 242] width 220 height 37
click at [359, 373] on div "Street Address [STREET_ADDRESS] Required Unit Number Optional Attention Optiona…" at bounding box center [282, 282] width 455 height 247
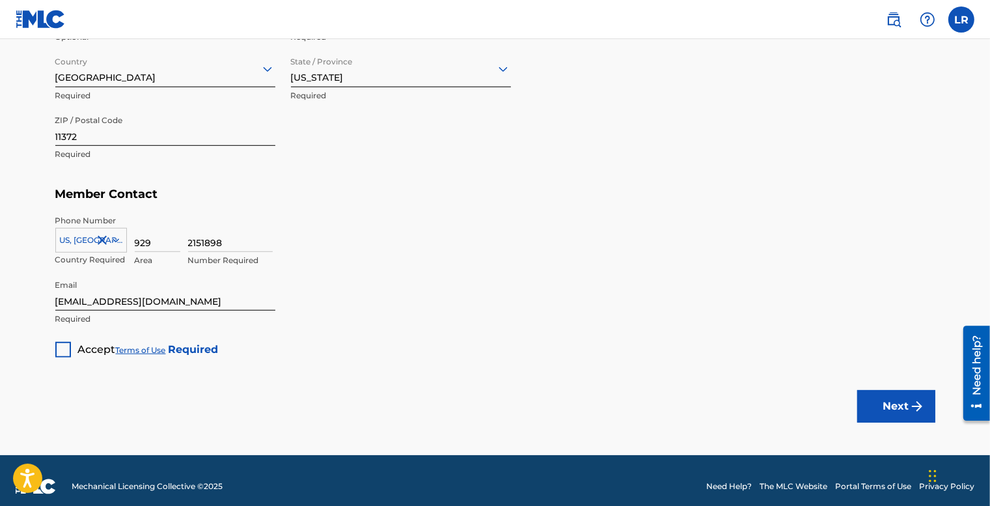
scroll to position [764, 0]
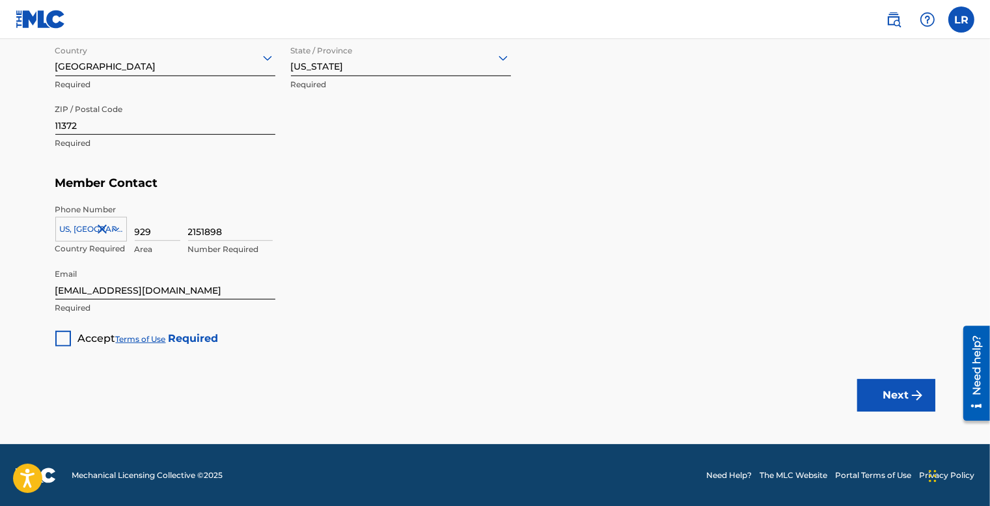
click at [68, 331] on div at bounding box center [63, 339] width 16 height 16
click at [893, 387] on button "Next" at bounding box center [896, 395] width 78 height 33
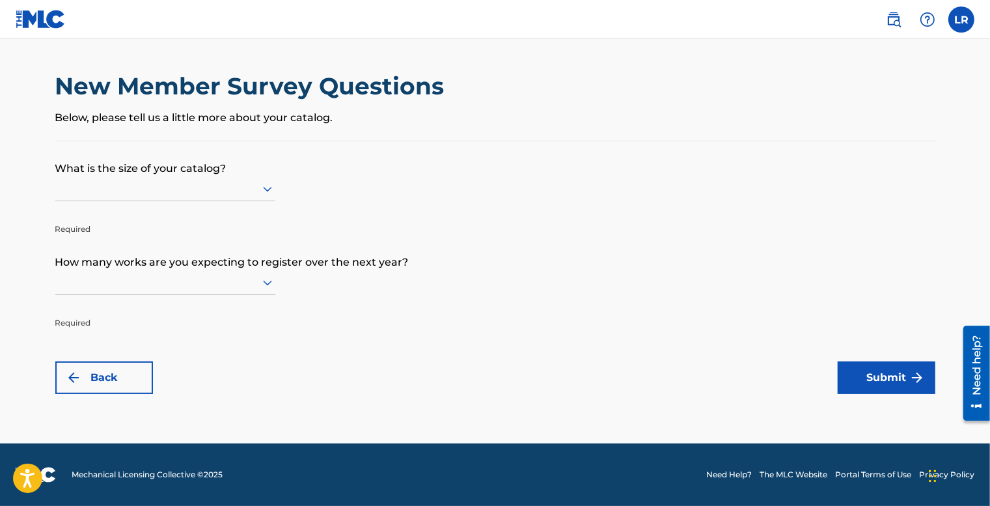
click at [244, 189] on div at bounding box center [165, 188] width 220 height 16
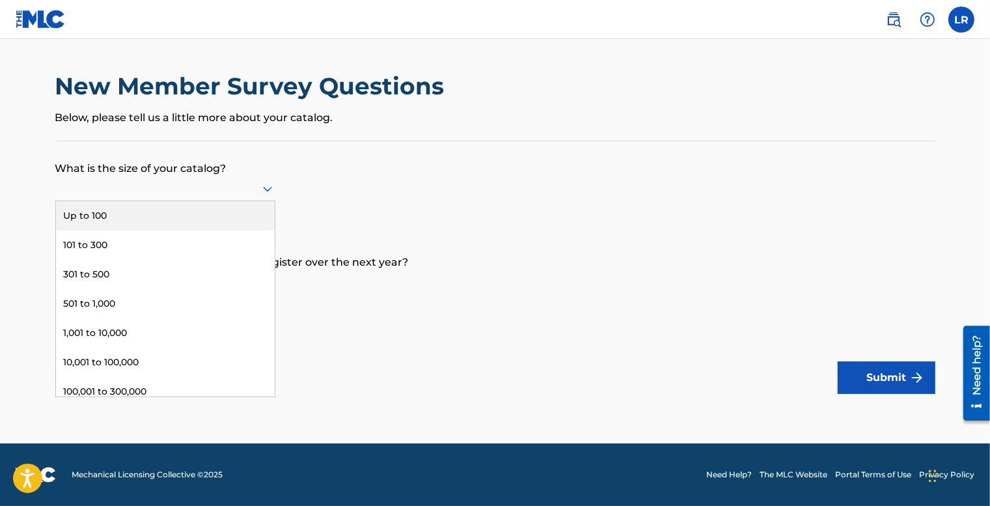
click at [219, 219] on div "Up to 100" at bounding box center [165, 215] width 219 height 29
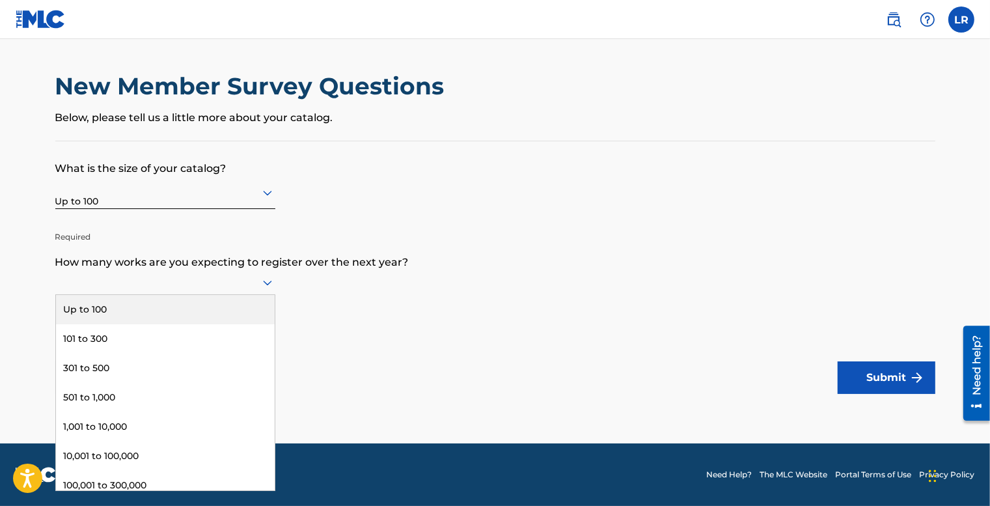
click at [195, 288] on div at bounding box center [165, 282] width 220 height 16
click at [183, 304] on div "Up to 100" at bounding box center [165, 309] width 219 height 29
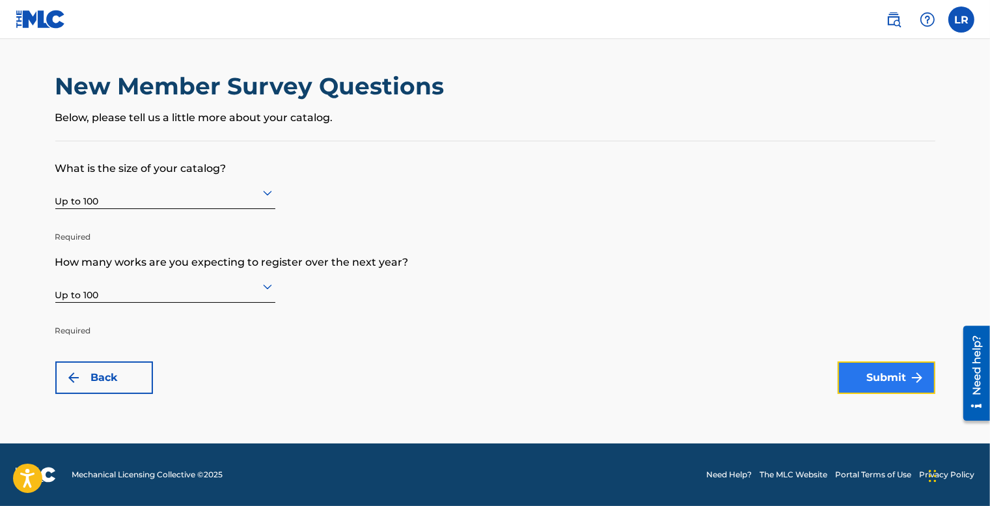
click at [889, 373] on button "Submit" at bounding box center [886, 377] width 98 height 33
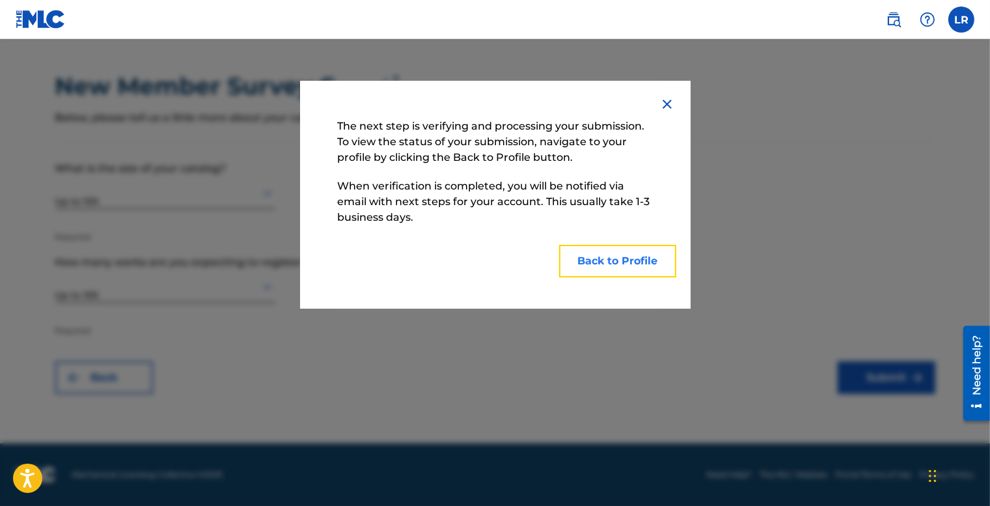
click at [581, 254] on button "Back to Profile" at bounding box center [617, 261] width 117 height 33
